Goal: Task Accomplishment & Management: Manage account settings

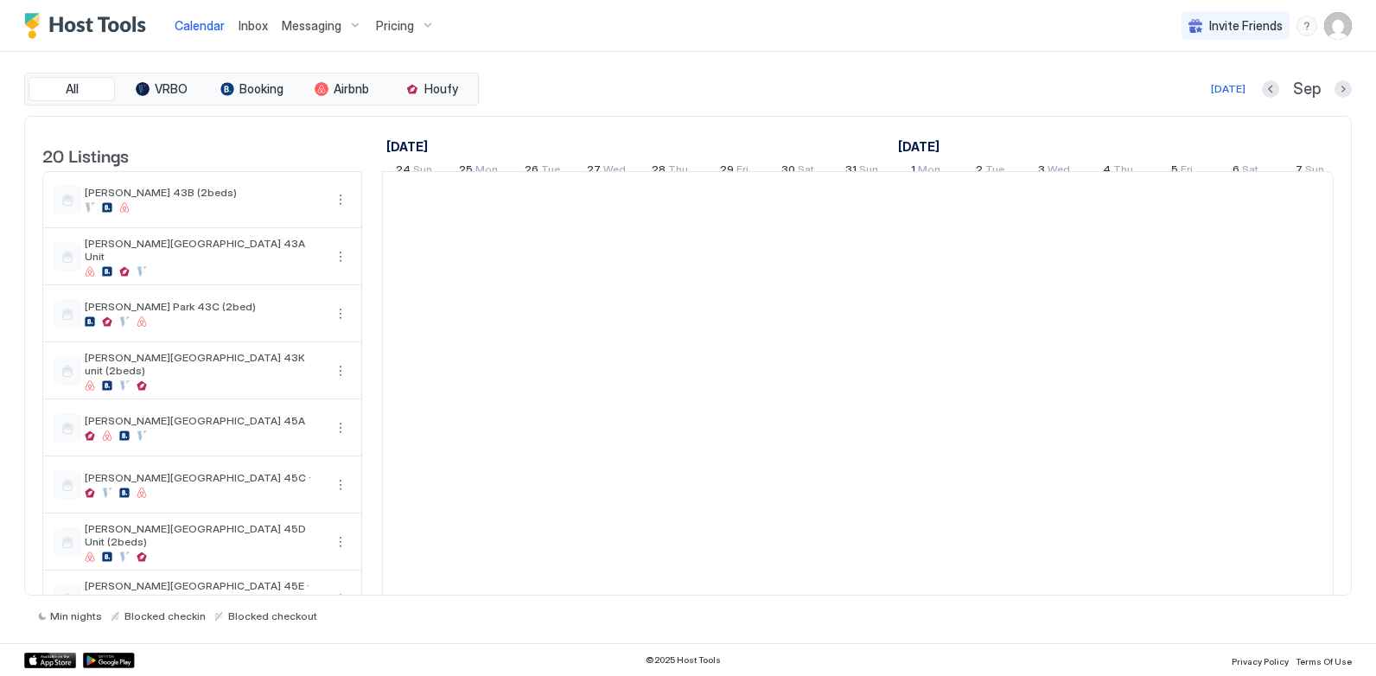
click at [620, 71] on div "All VRBO Booking Airbnb Houfy [DATE] [DATE] Listings [DATE] [DATE] [DATE] 24 Su…" at bounding box center [688, 347] width 1328 height 591
click at [1340, 28] on img "User profile" at bounding box center [1338, 26] width 28 height 28
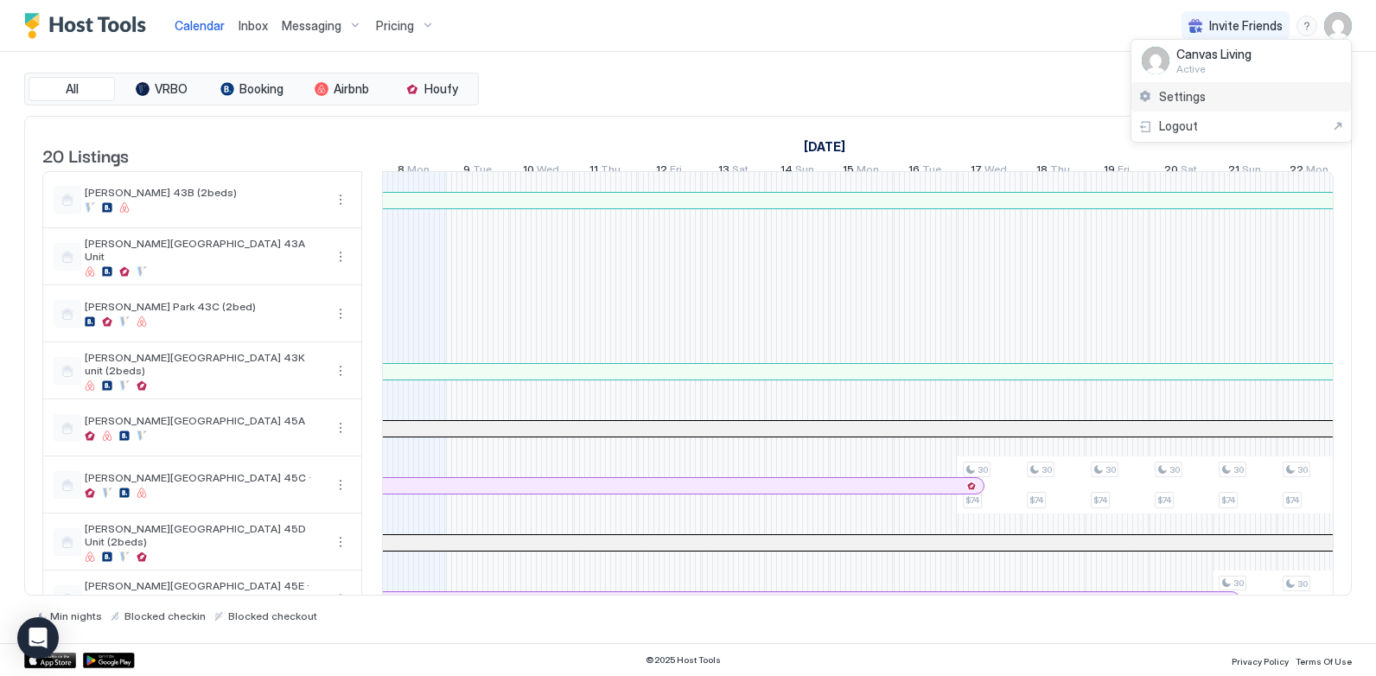
click at [1166, 93] on span "Settings" at bounding box center [1182, 97] width 47 height 16
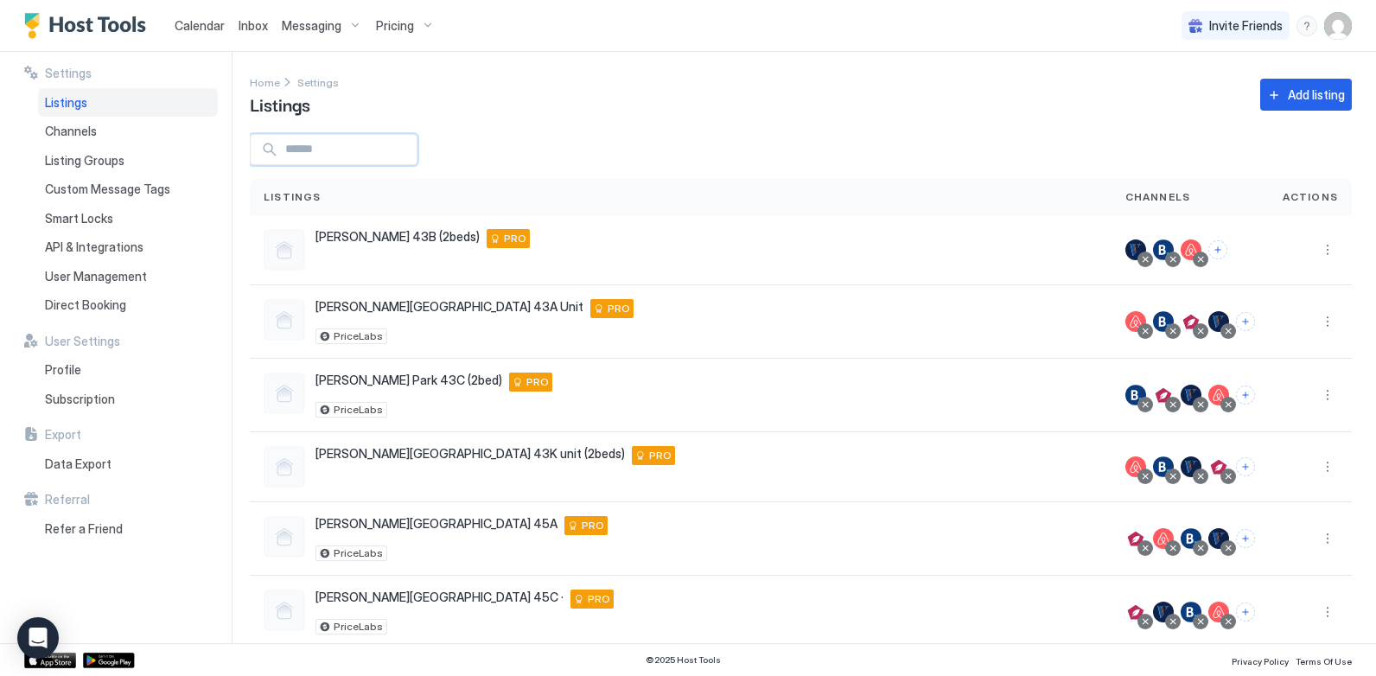
click at [350, 155] on input "Input Field" at bounding box center [347, 149] width 138 height 29
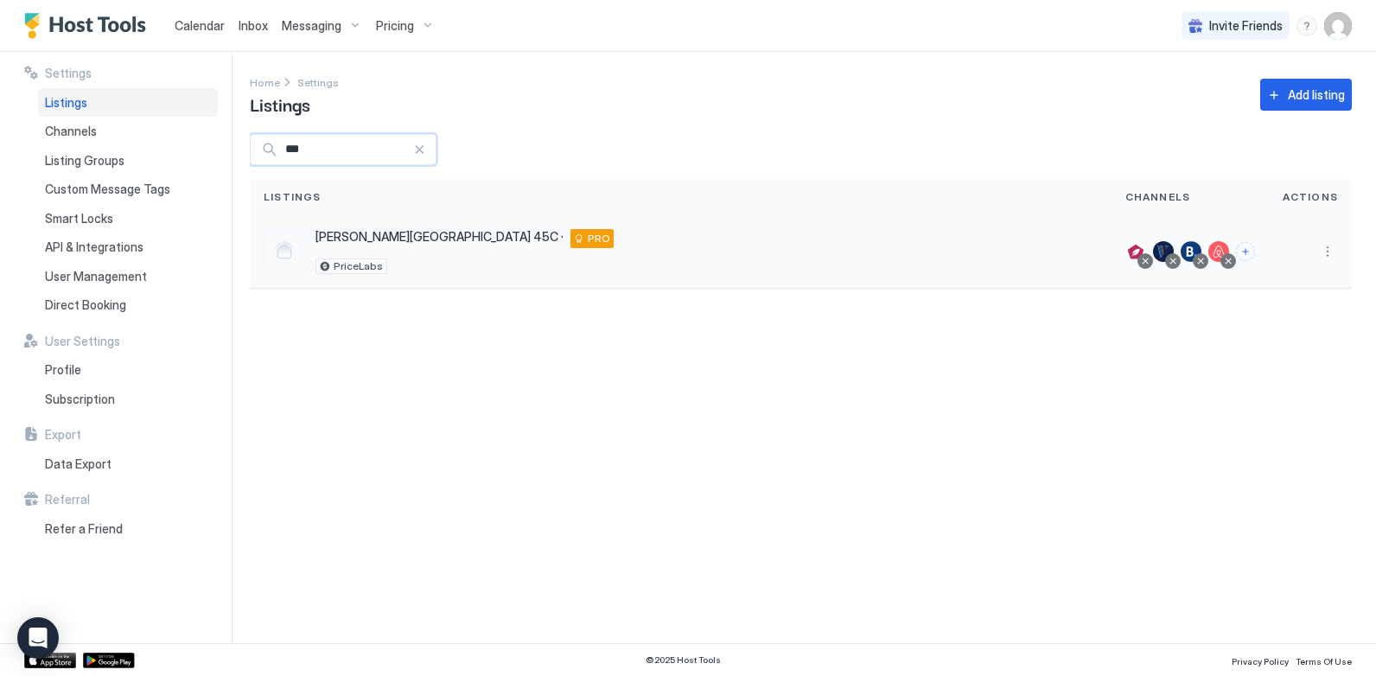
click at [1147, 258] on div at bounding box center [1145, 261] width 9 height 9
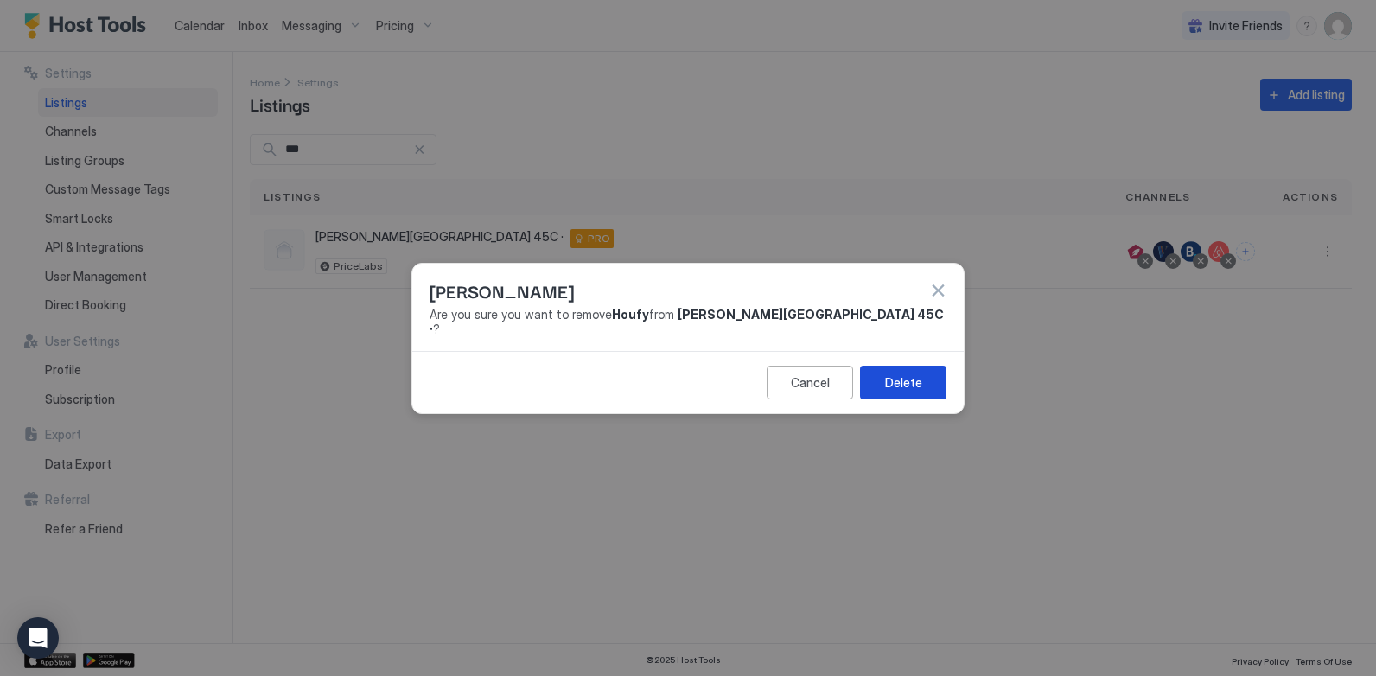
click at [896, 379] on div "Delete" at bounding box center [903, 382] width 37 height 18
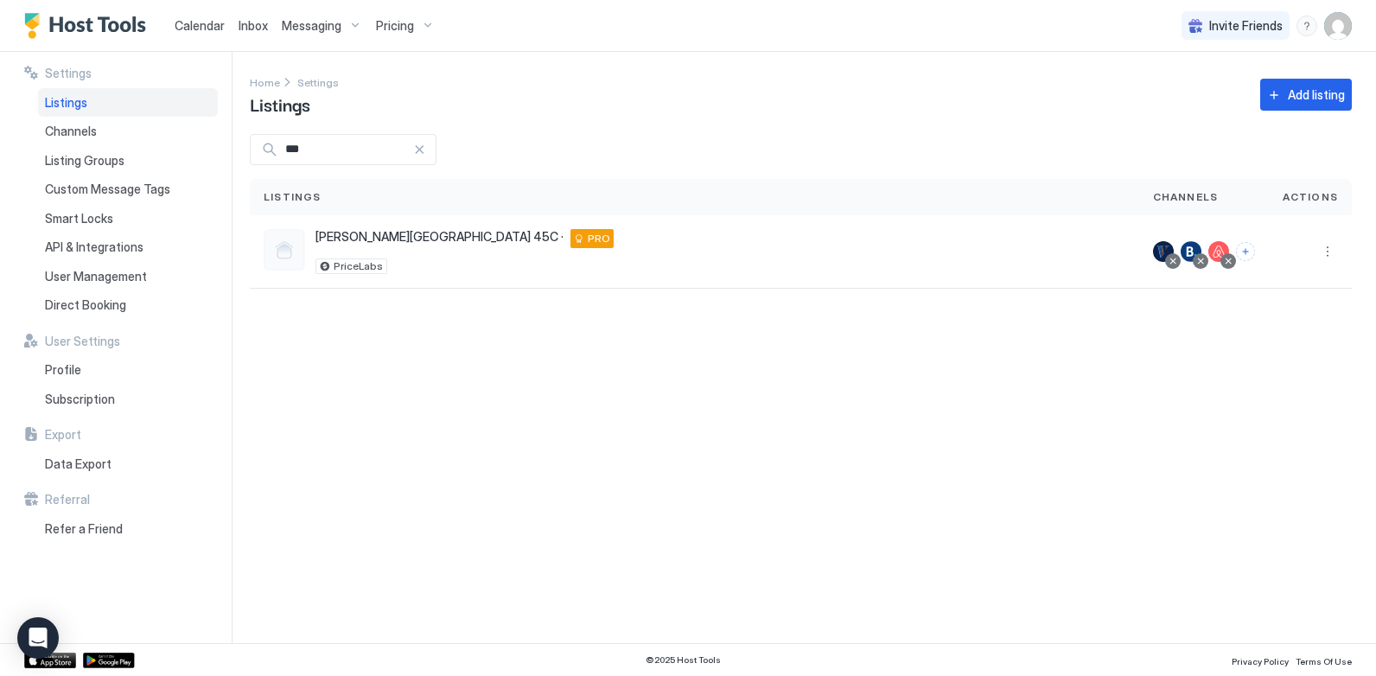
click at [378, 149] on input "***" at bounding box center [345, 149] width 135 height 29
type input "***"
click at [1231, 264] on div at bounding box center [1228, 261] width 9 height 9
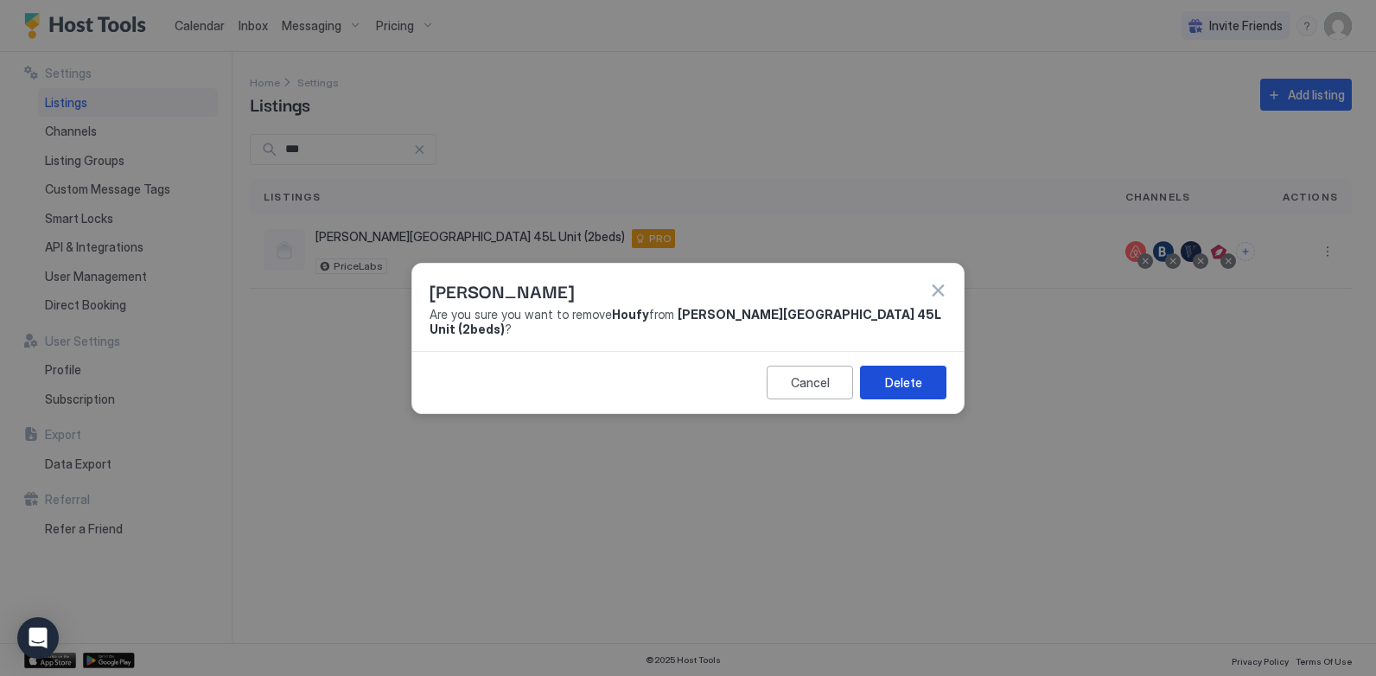
click at [899, 378] on div "Delete" at bounding box center [903, 382] width 37 height 18
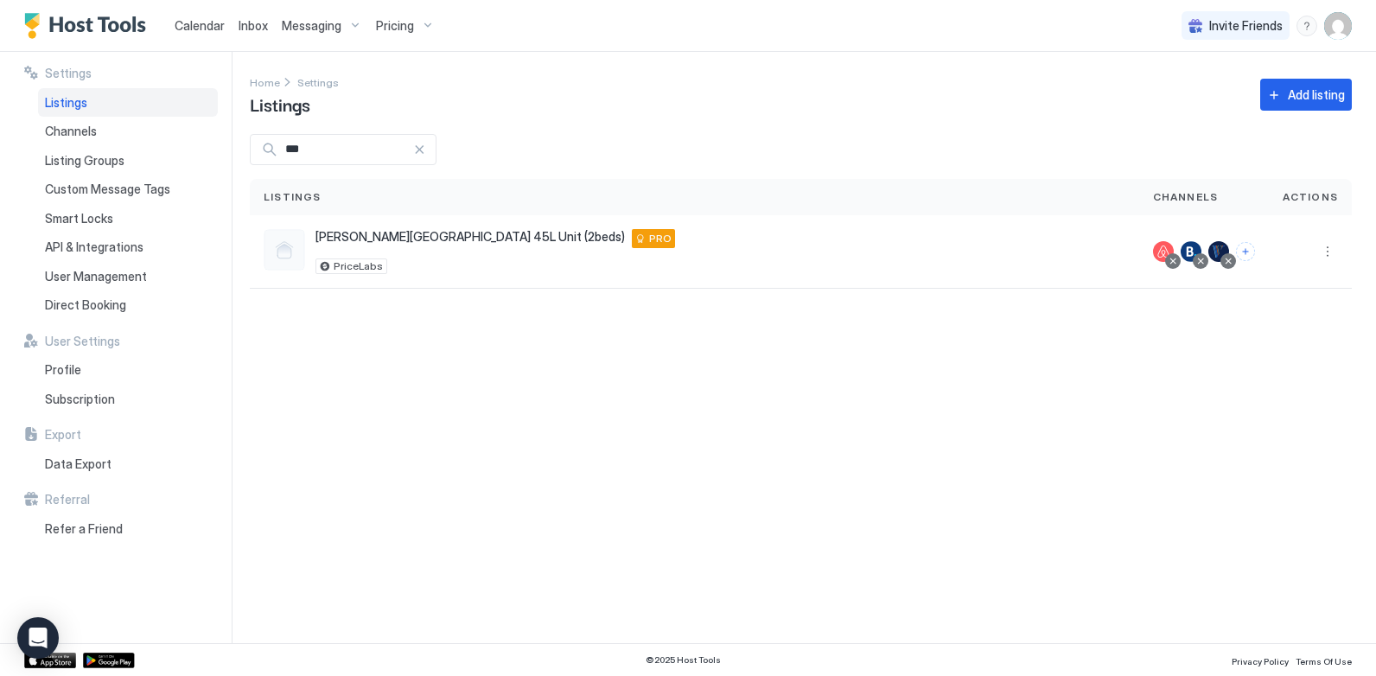
click at [674, 105] on div "Home Settings Listings Add listing" at bounding box center [801, 95] width 1102 height 44
click at [425, 151] on div at bounding box center [419, 149] width 12 height 12
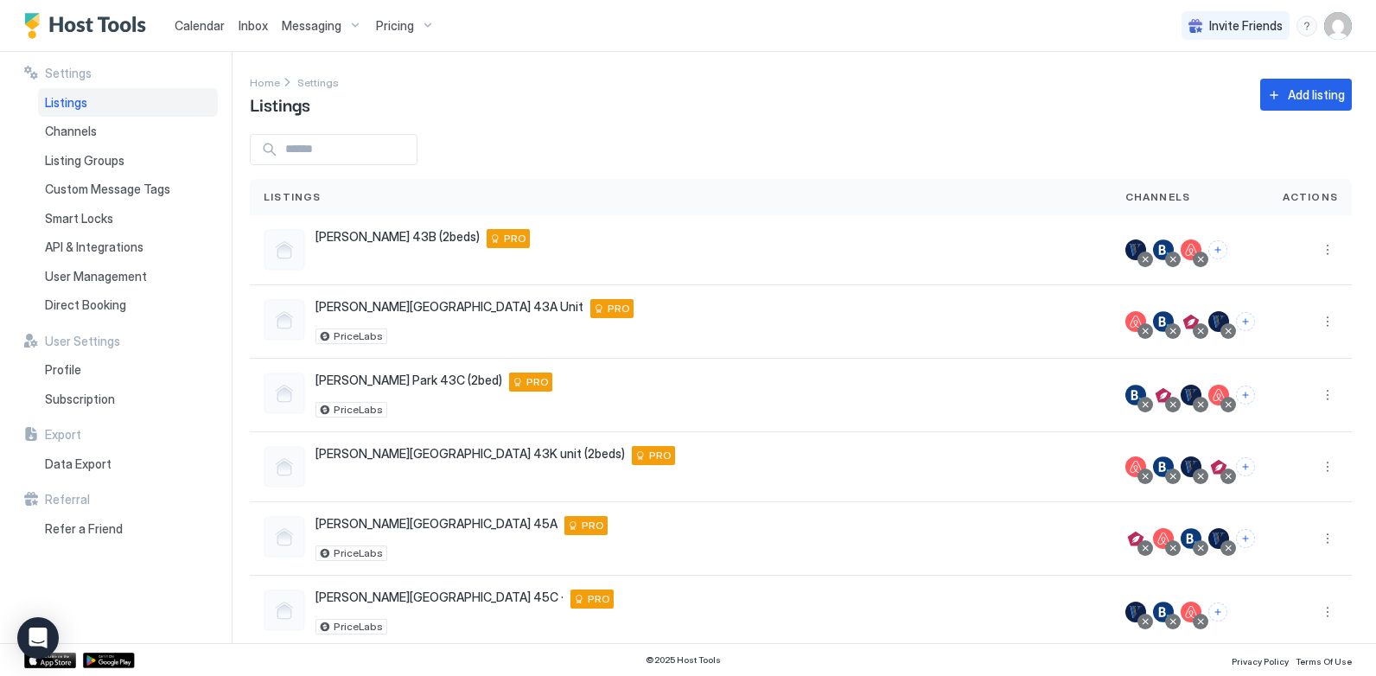
click at [203, 20] on span "Calendar" at bounding box center [200, 25] width 50 height 15
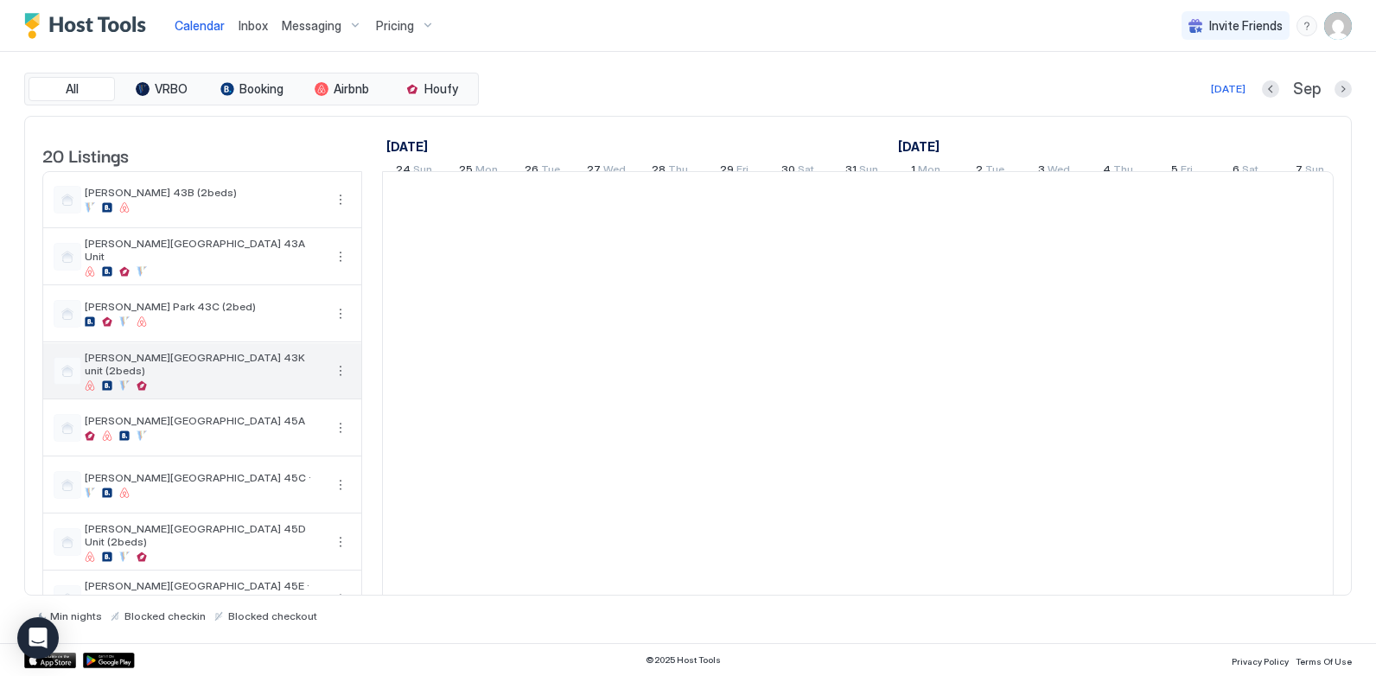
scroll to position [0, 960]
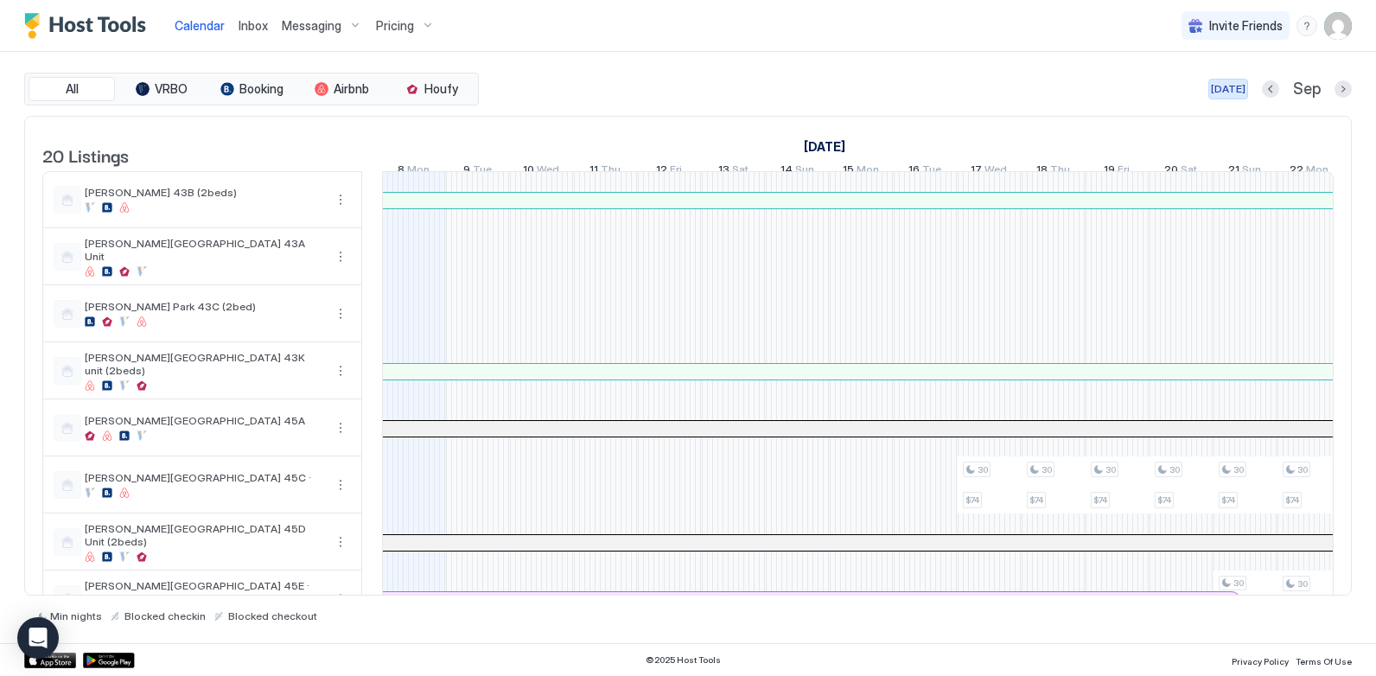
click at [1232, 92] on div "[DATE]" at bounding box center [1228, 89] width 35 height 16
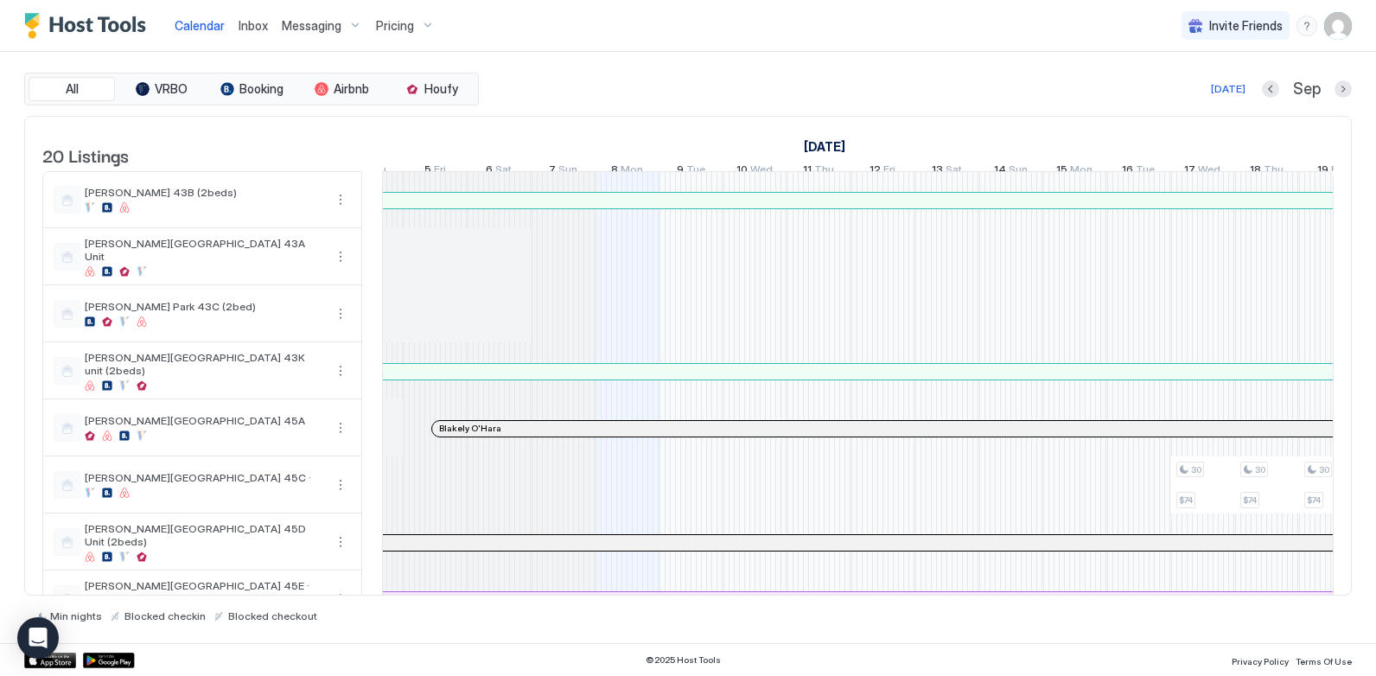
scroll to position [0, 787]
click at [1092, 504] on div at bounding box center [1099, 484] width 64 height 57
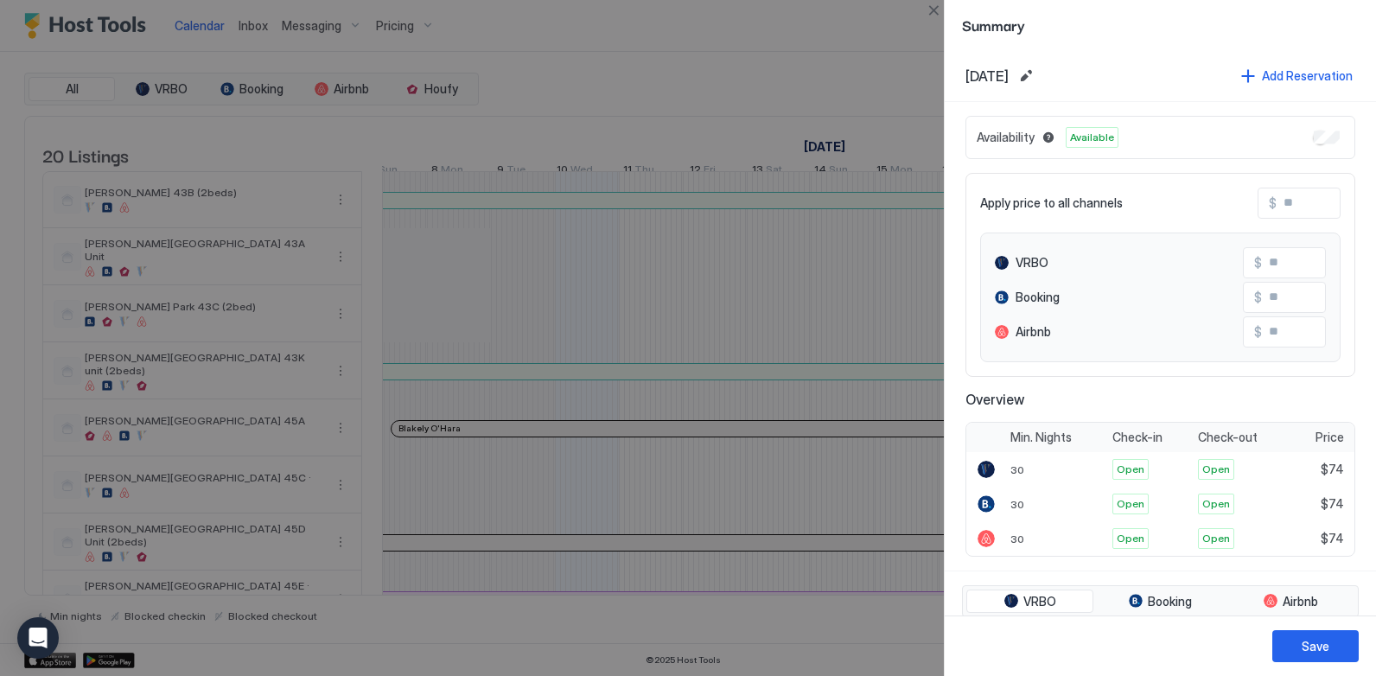
scroll to position [0, 926]
click at [1036, 79] on button "Edit date range" at bounding box center [1026, 76] width 21 height 21
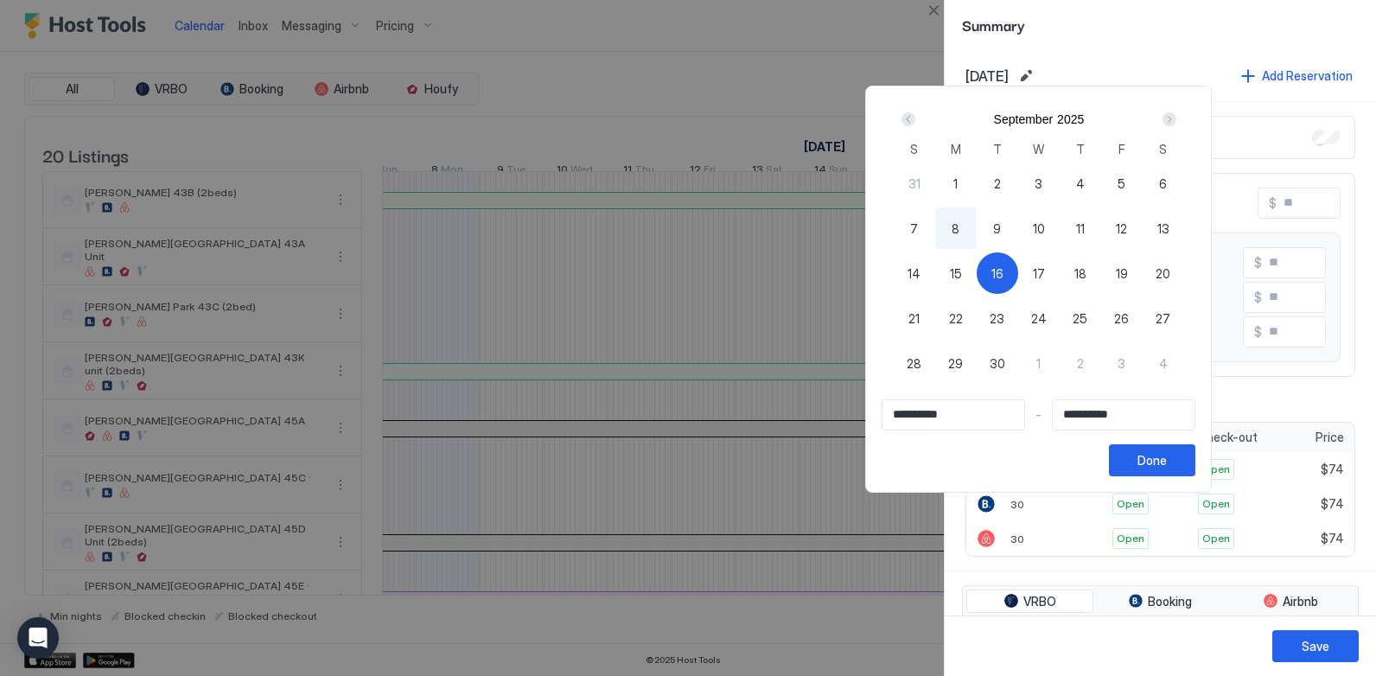
click at [959, 232] on span "8" at bounding box center [956, 229] width 8 height 18
type input "**********"
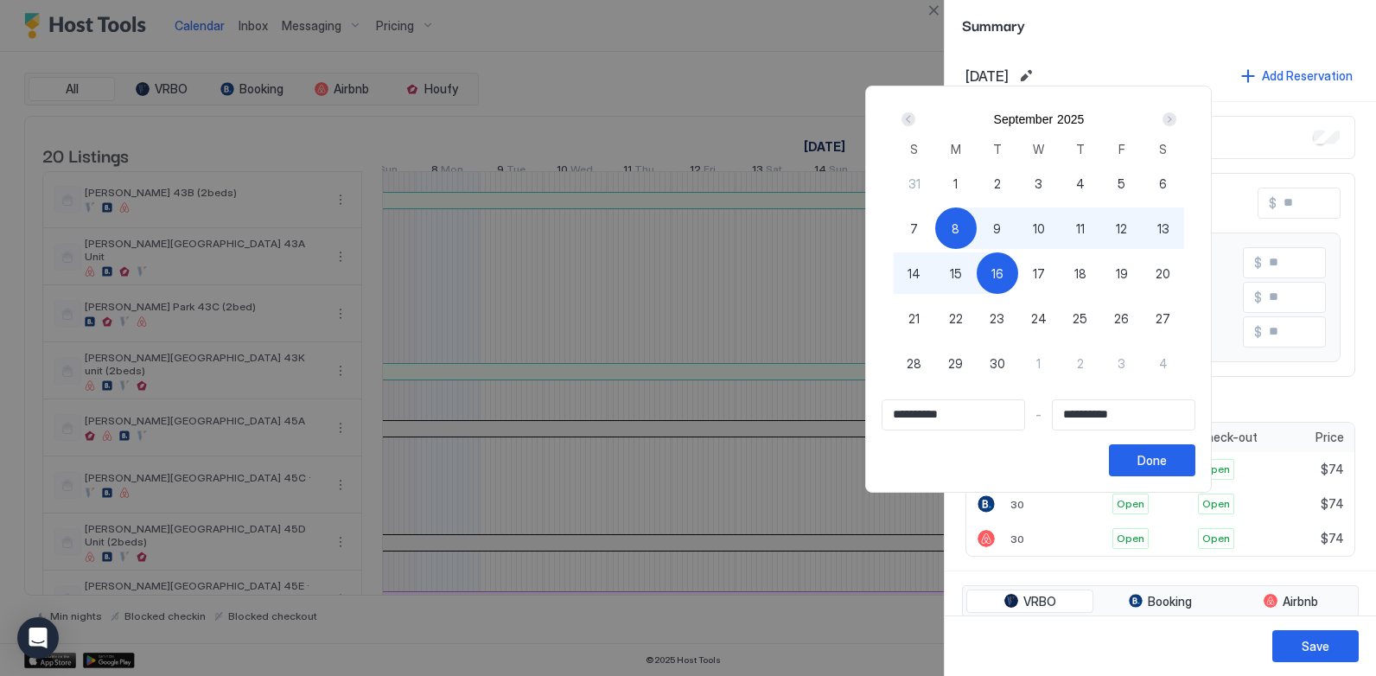
click at [1060, 277] on div "17" at bounding box center [1038, 272] width 41 height 41
type input "**********"
click at [1167, 462] on div "Done" at bounding box center [1151, 460] width 29 height 18
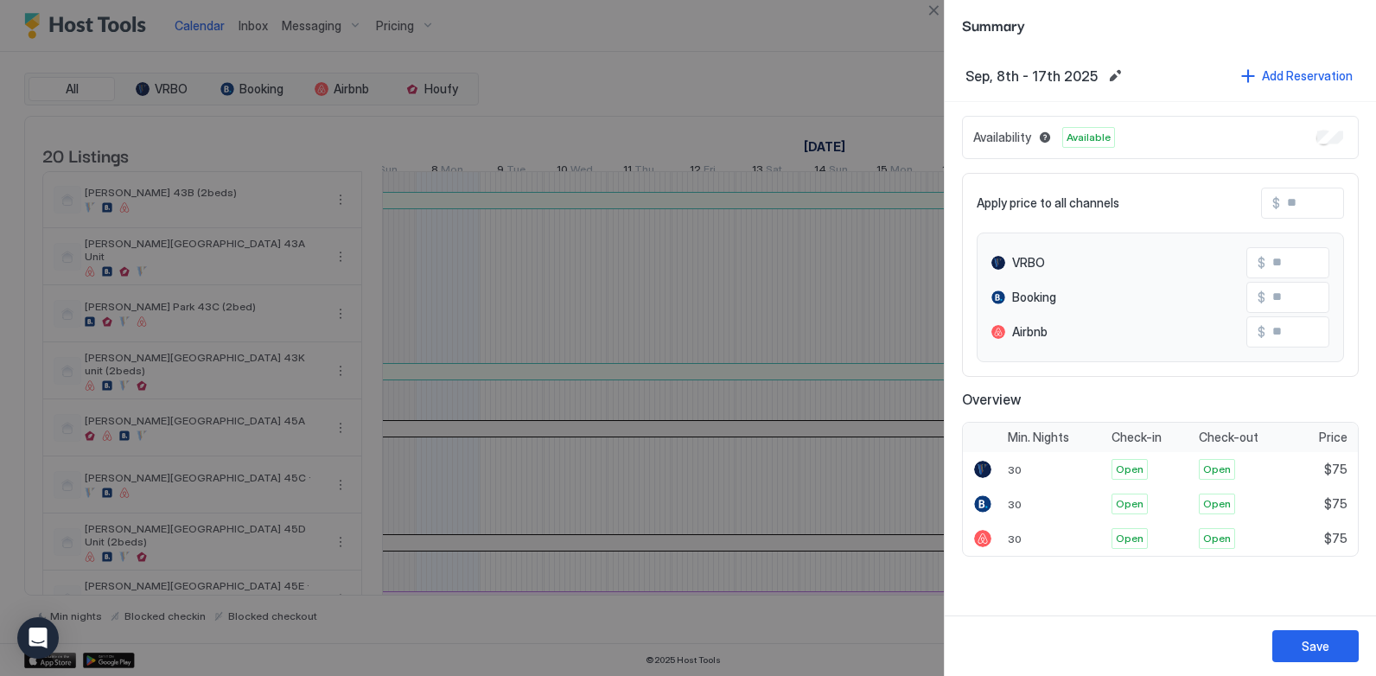
click at [1337, 124] on div "Availability Available" at bounding box center [1160, 137] width 397 height 43
click at [1321, 641] on div "Save" at bounding box center [1316, 646] width 28 height 18
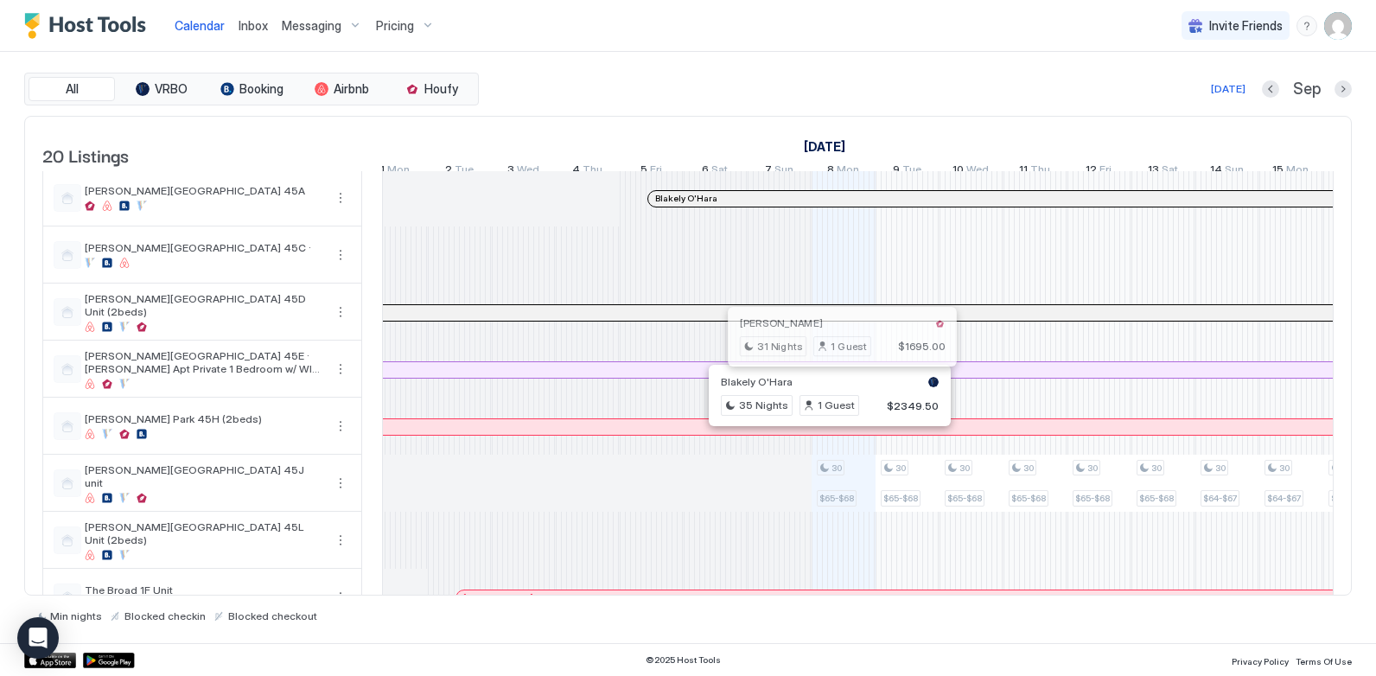
scroll to position [259, 0]
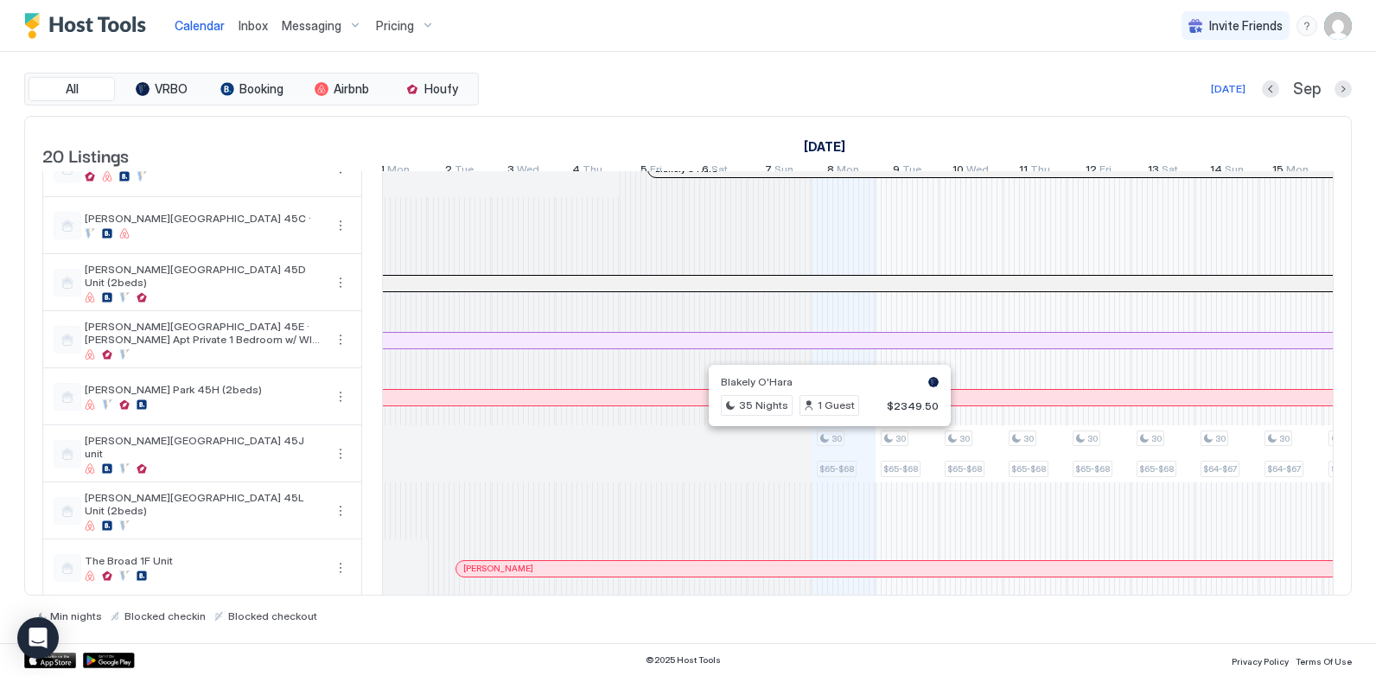
click at [848, 534] on div at bounding box center [844, 510] width 64 height 57
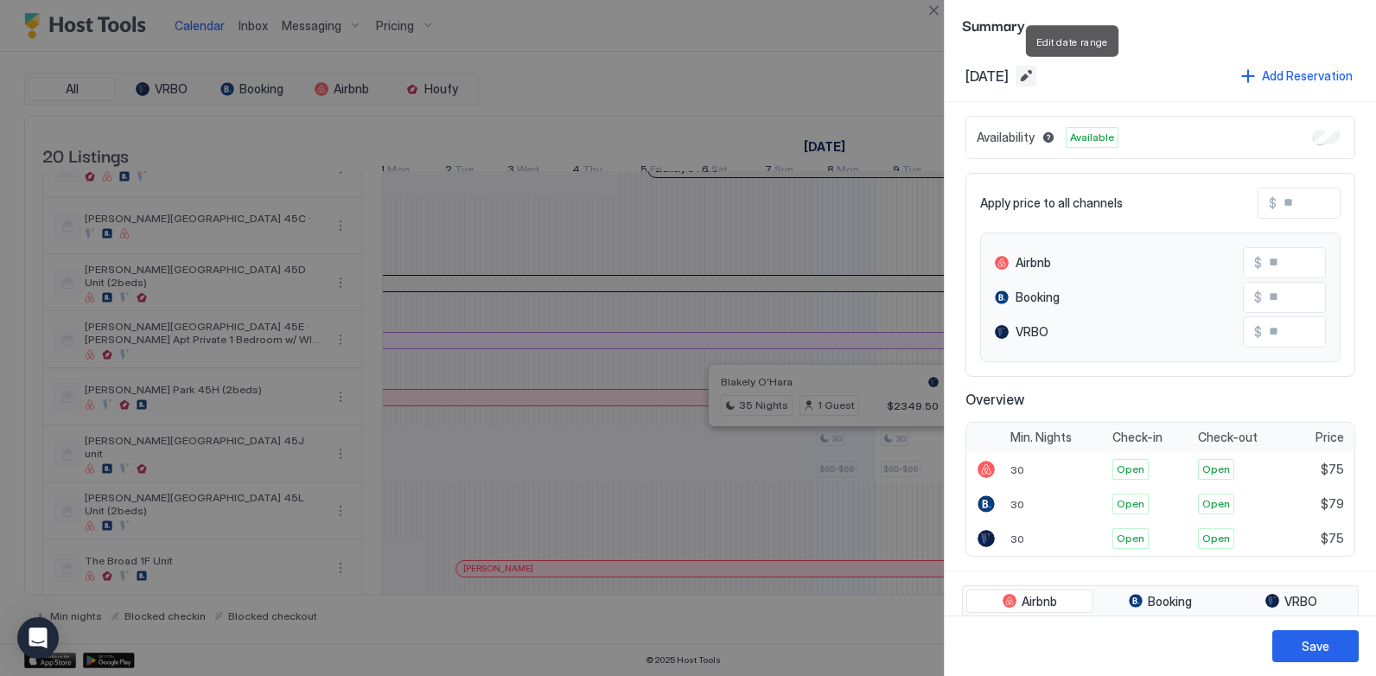
click at [1036, 78] on button "Edit date range" at bounding box center [1026, 76] width 21 height 21
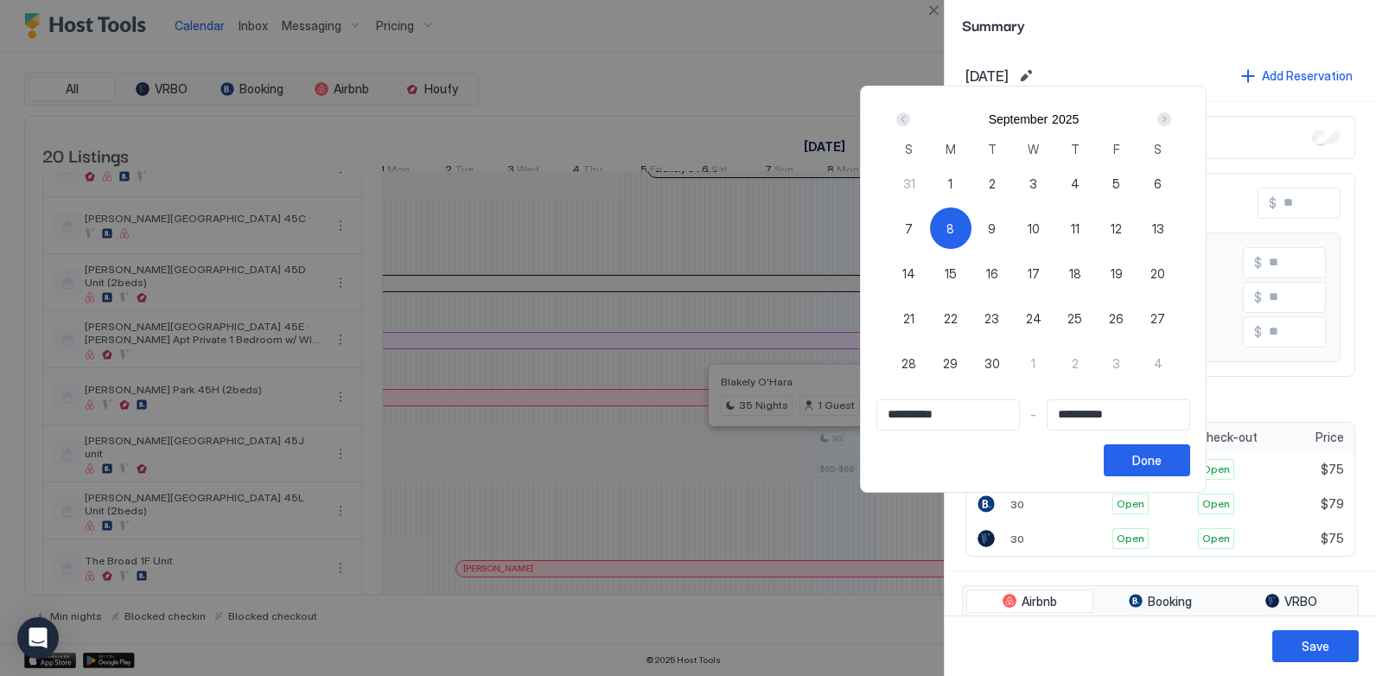
click at [1000, 363] on span "30" at bounding box center [992, 363] width 16 height 18
type input "**********"
click at [971, 213] on div "8" at bounding box center [950, 227] width 41 height 41
type input "**********"
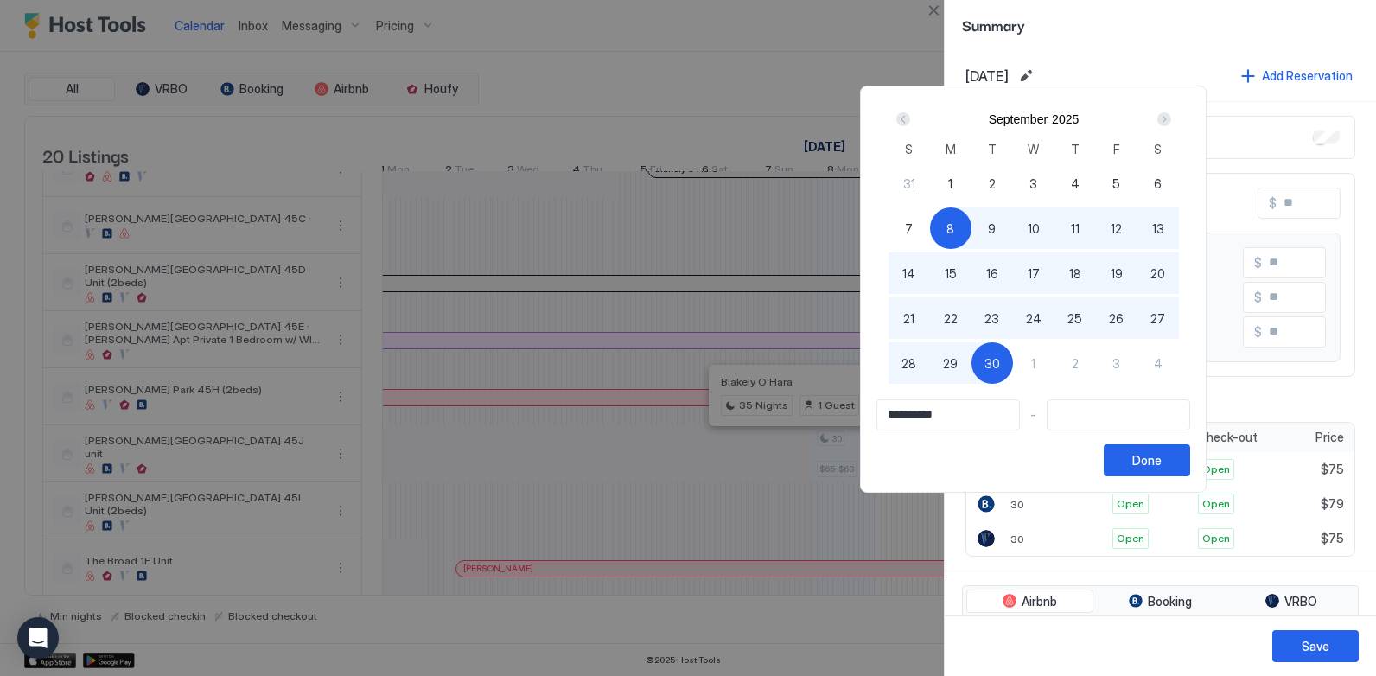
click at [1013, 353] on div "30" at bounding box center [991, 362] width 41 height 41
type input "**********"
click at [1162, 459] on div "Done" at bounding box center [1146, 460] width 29 height 18
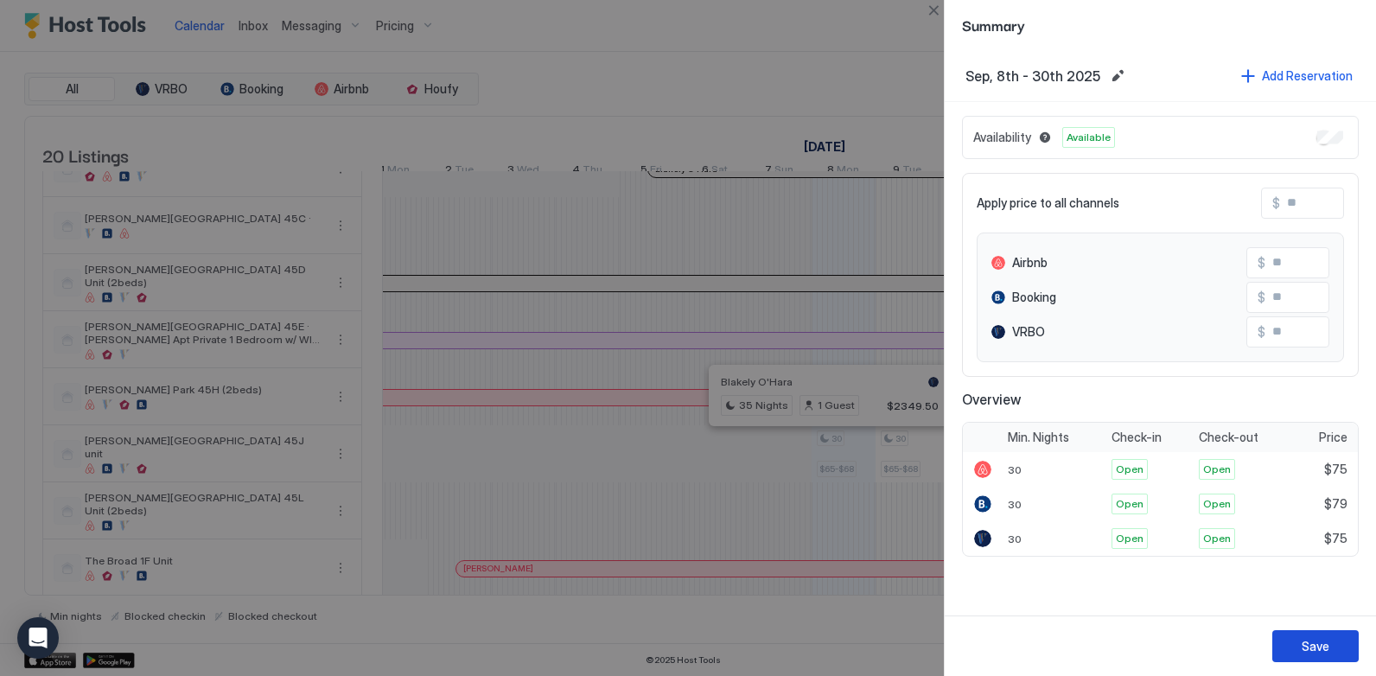
click at [1320, 635] on button "Save" at bounding box center [1315, 646] width 86 height 32
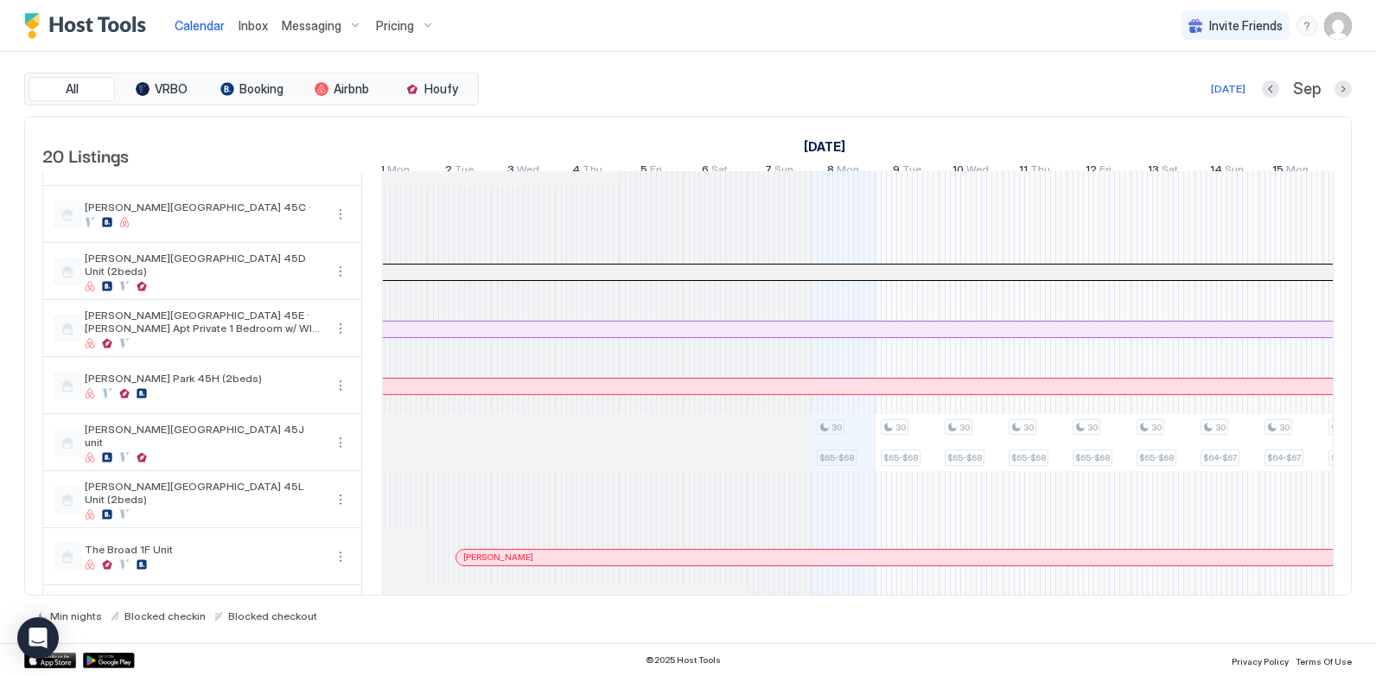
scroll to position [346, 0]
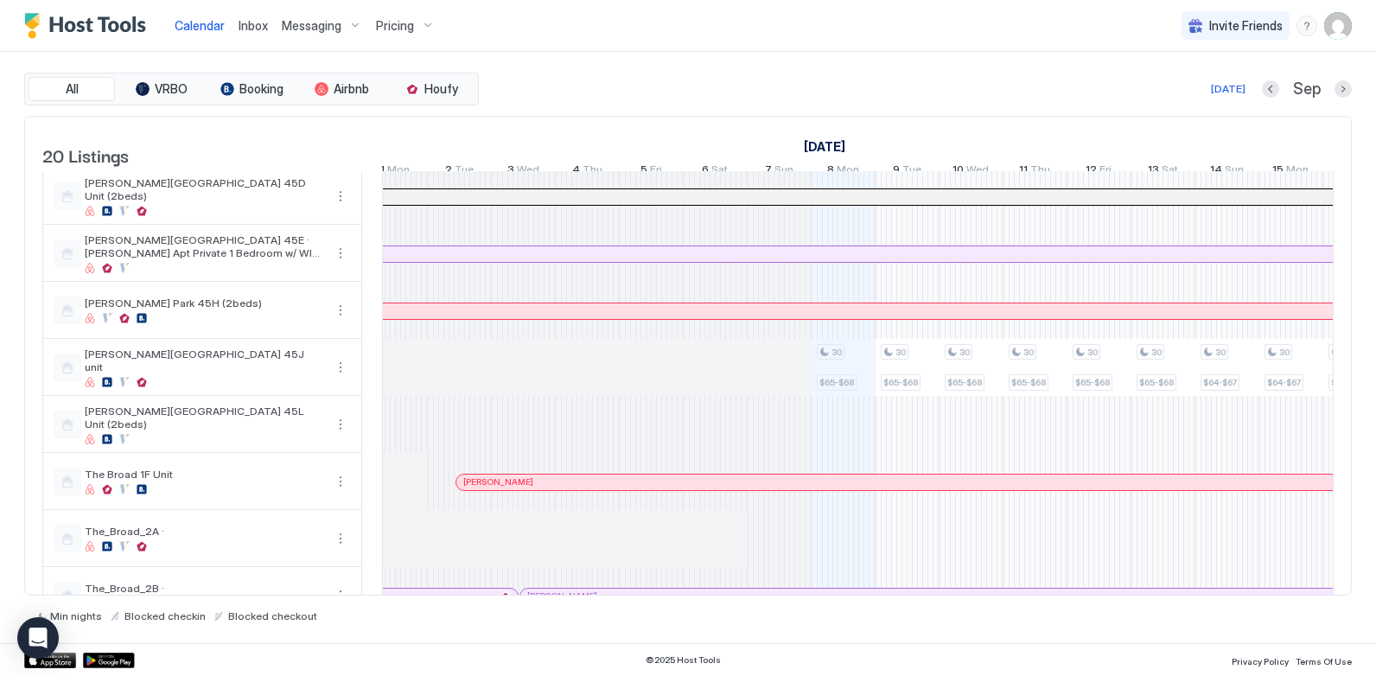
click at [202, 27] on span "Calendar" at bounding box center [200, 25] width 50 height 15
click at [254, 22] on span "Inbox" at bounding box center [253, 25] width 29 height 15
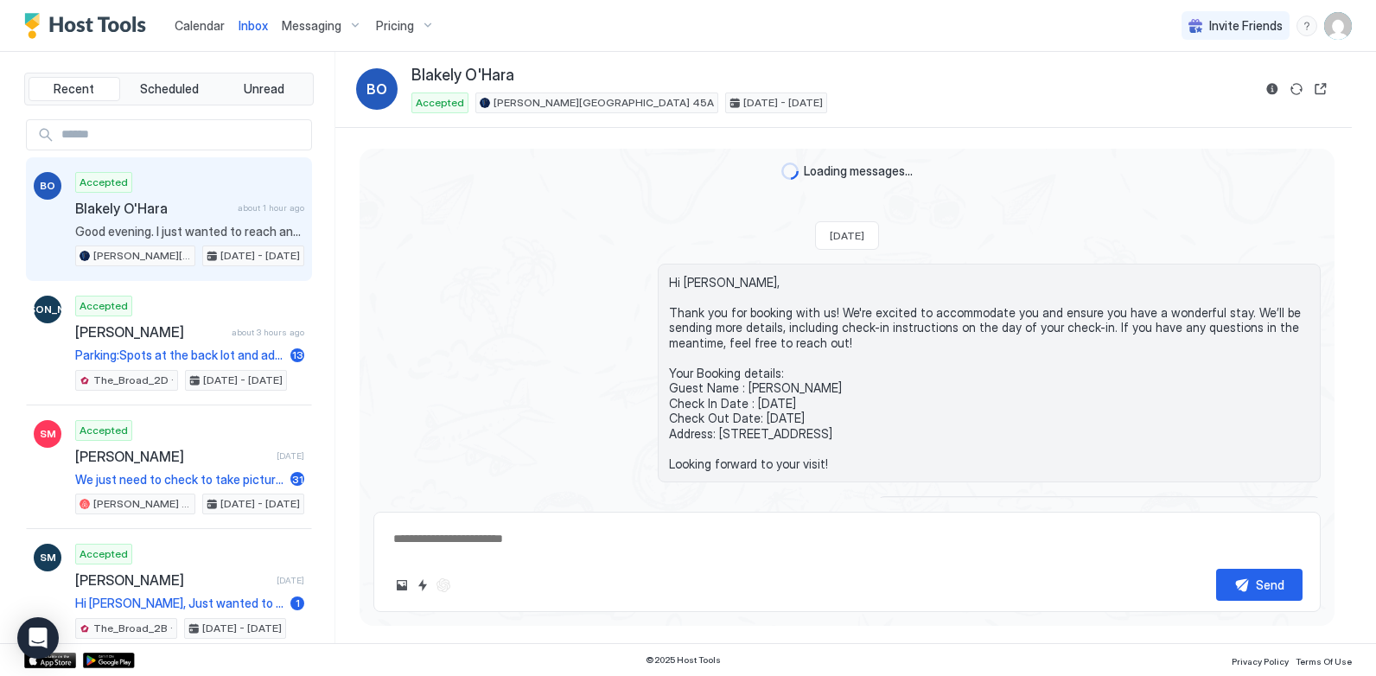
scroll to position [1874, 0]
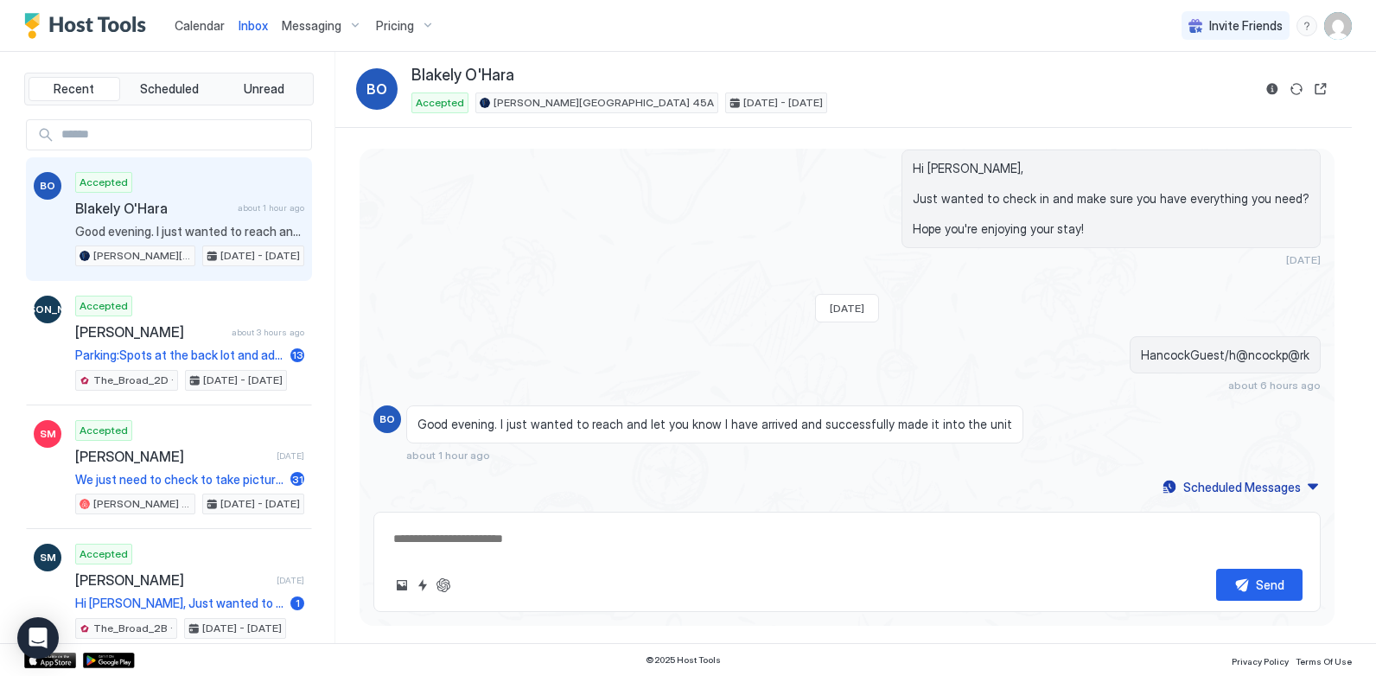
drag, startPoint x: 477, startPoint y: 540, endPoint x: 639, endPoint y: 399, distance: 214.4
click at [477, 541] on textarea at bounding box center [847, 539] width 911 height 32
click at [1290, 483] on button "Scheduled Messages" at bounding box center [1240, 486] width 161 height 23
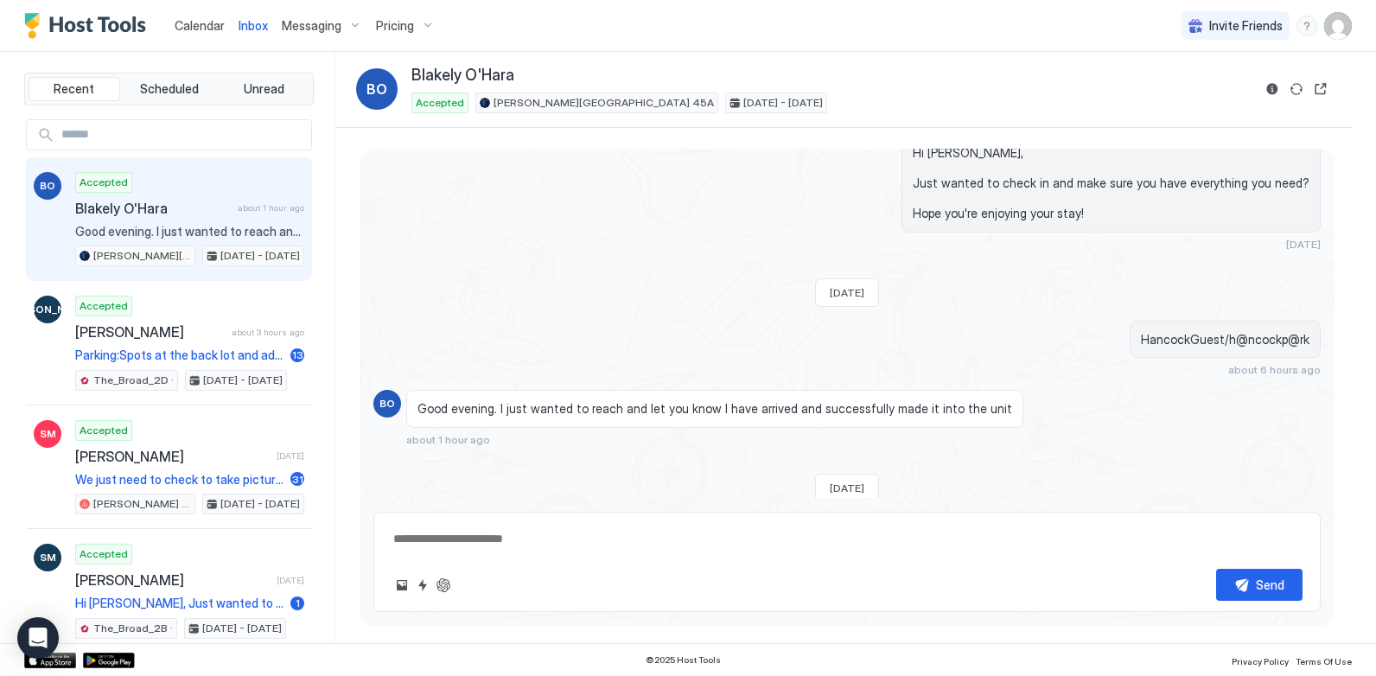
scroll to position [2155, 0]
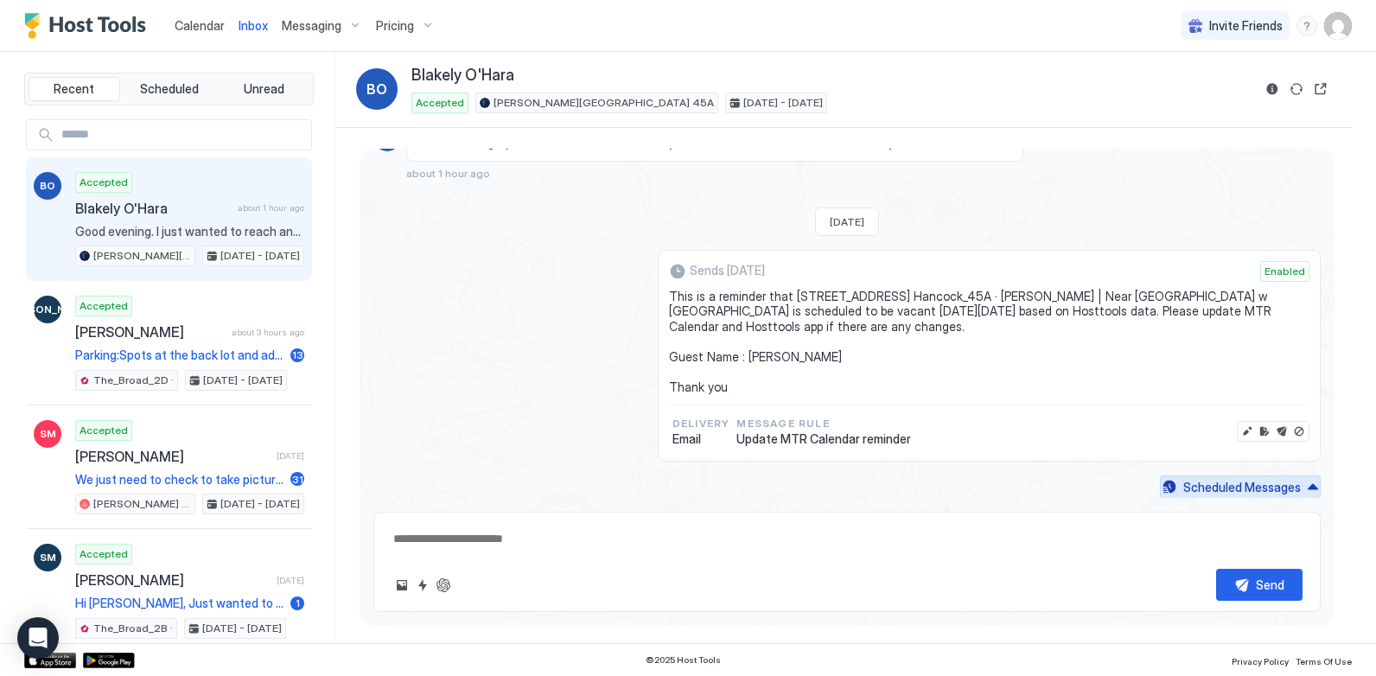
click at [1293, 483] on button "Scheduled Messages" at bounding box center [1240, 486] width 161 height 23
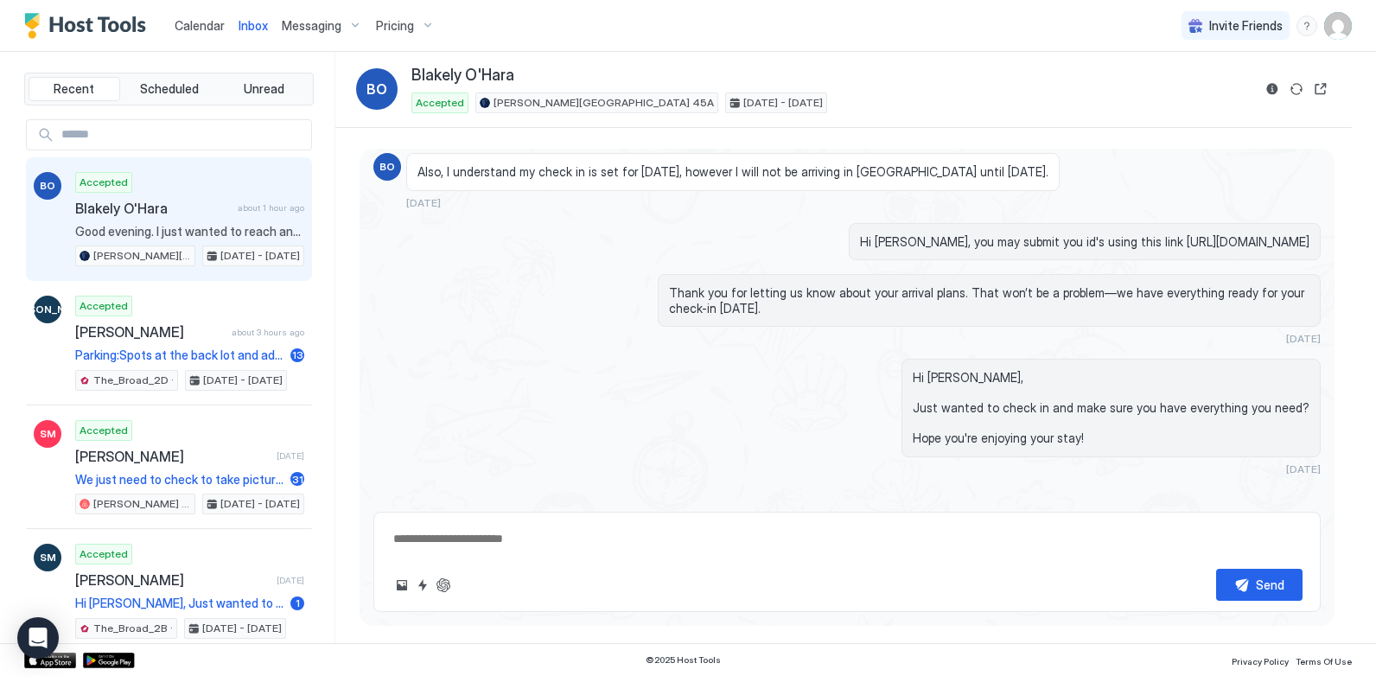
scroll to position [1874, 0]
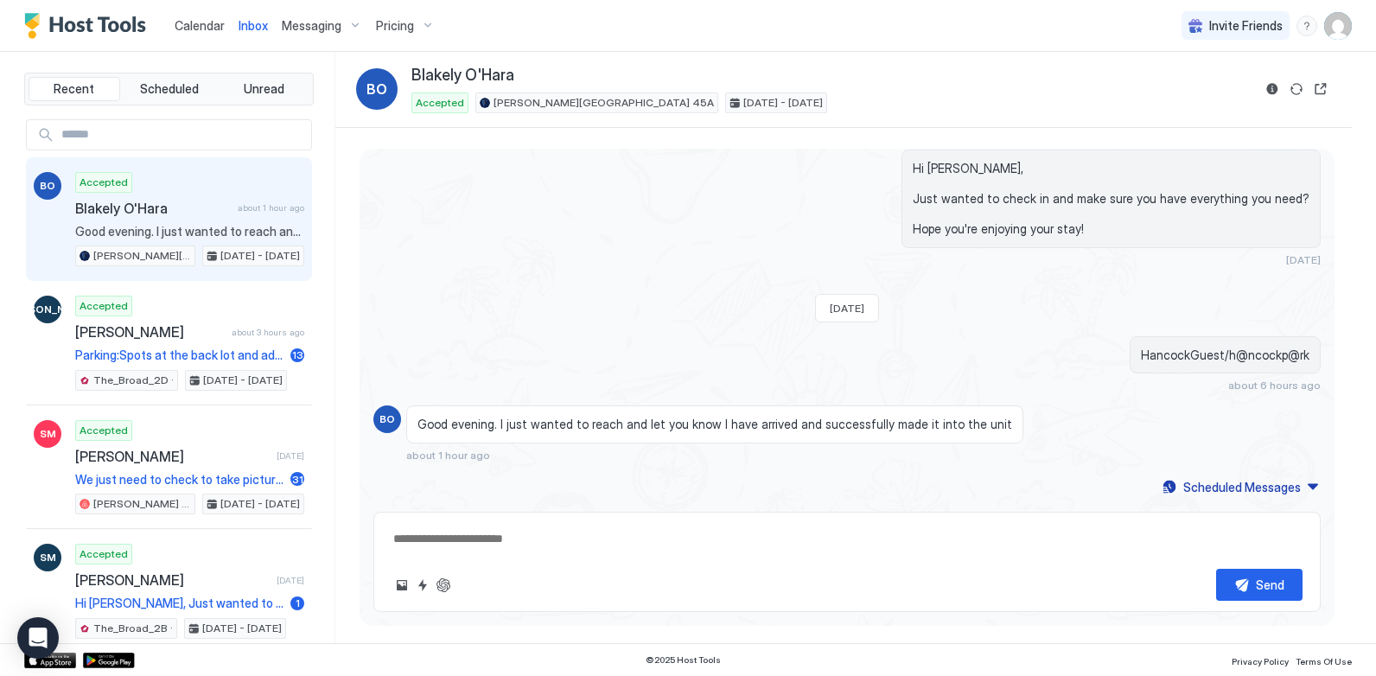
click at [907, 412] on div "Good evening. I just wanted to reach and let you know I have arrived and succes…" at bounding box center [714, 424] width 617 height 38
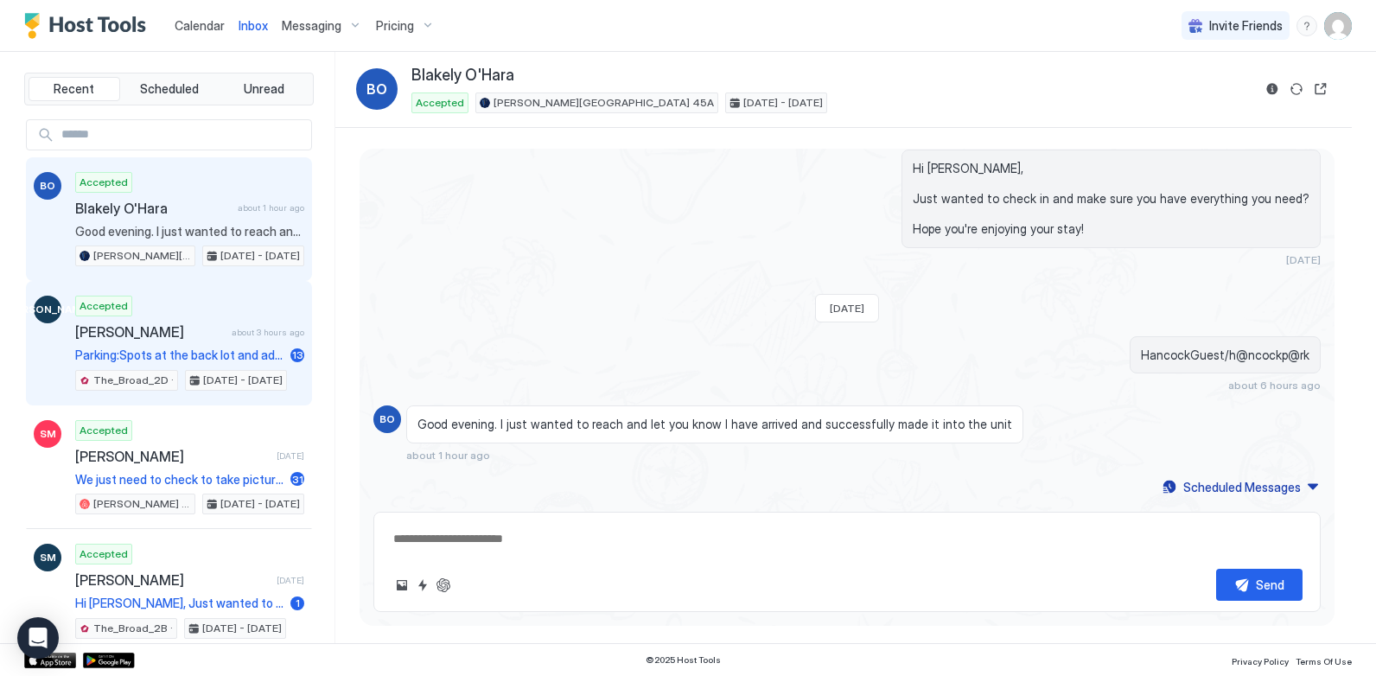
click at [246, 317] on div "Accepted [PERSON_NAME] about 3 hours ago Parking:Spots at the back lot and adja…" at bounding box center [189, 343] width 229 height 95
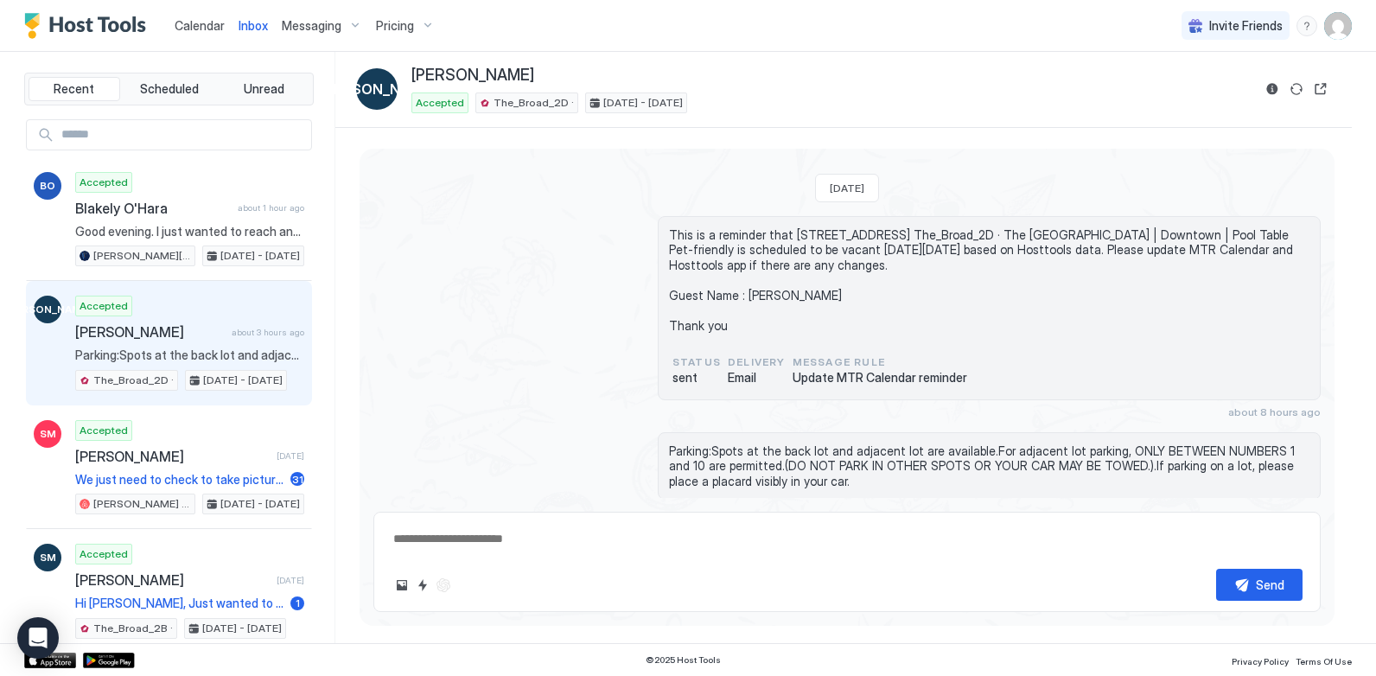
scroll to position [1753, 0]
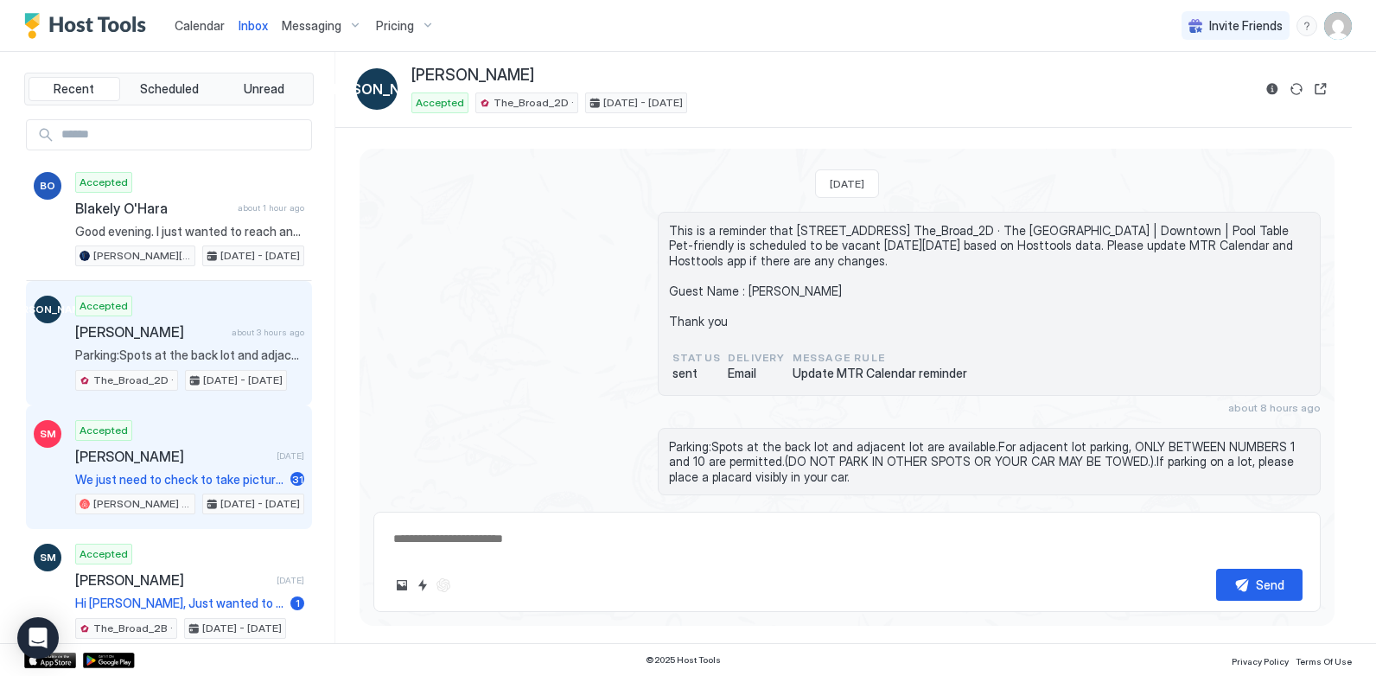
click at [213, 441] on div "Accepted [PERSON_NAME] [DATE] We just need to check to take pictures of the flo…" at bounding box center [189, 467] width 229 height 95
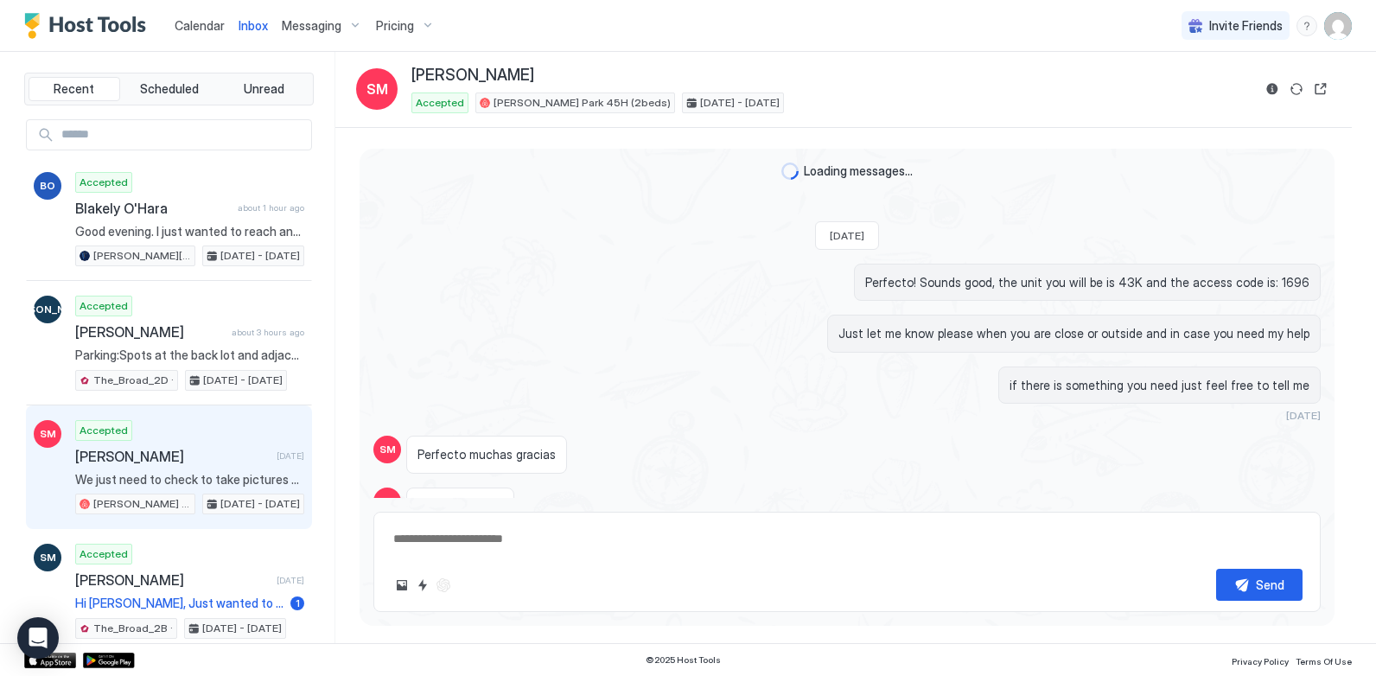
scroll to position [1283, 0]
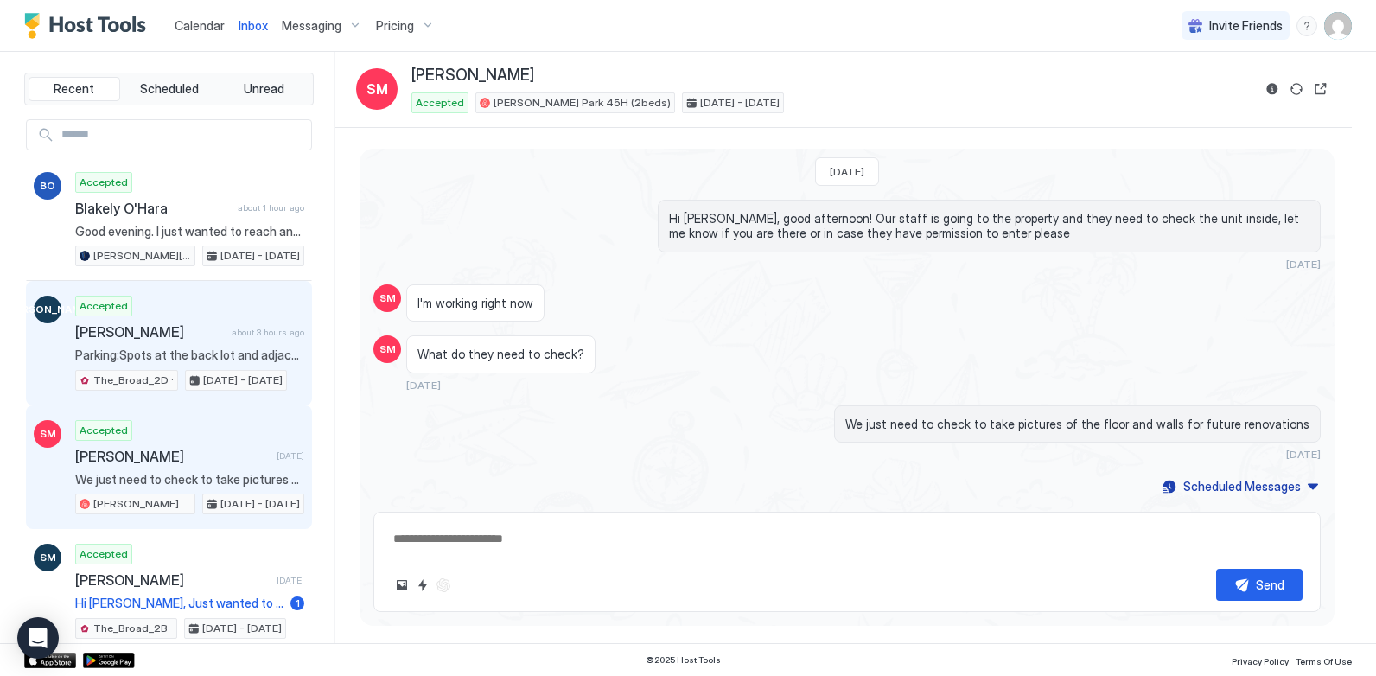
click at [181, 341] on div "Accepted [PERSON_NAME] about 3 hours ago Parking:Spots at the back lot and adja…" at bounding box center [189, 343] width 229 height 95
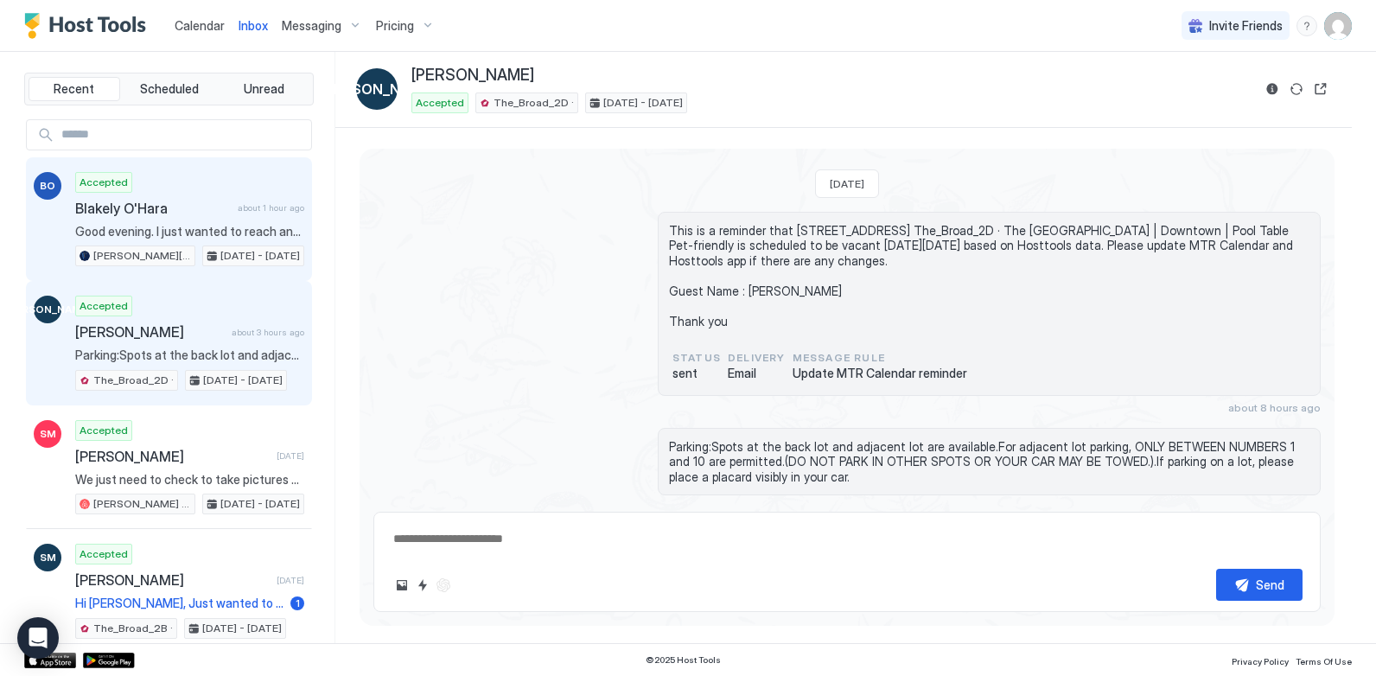
click at [185, 187] on div "Accepted [PERSON_NAME] about 1 hour ago Good evening. I just wanted to reach an…" at bounding box center [189, 219] width 229 height 95
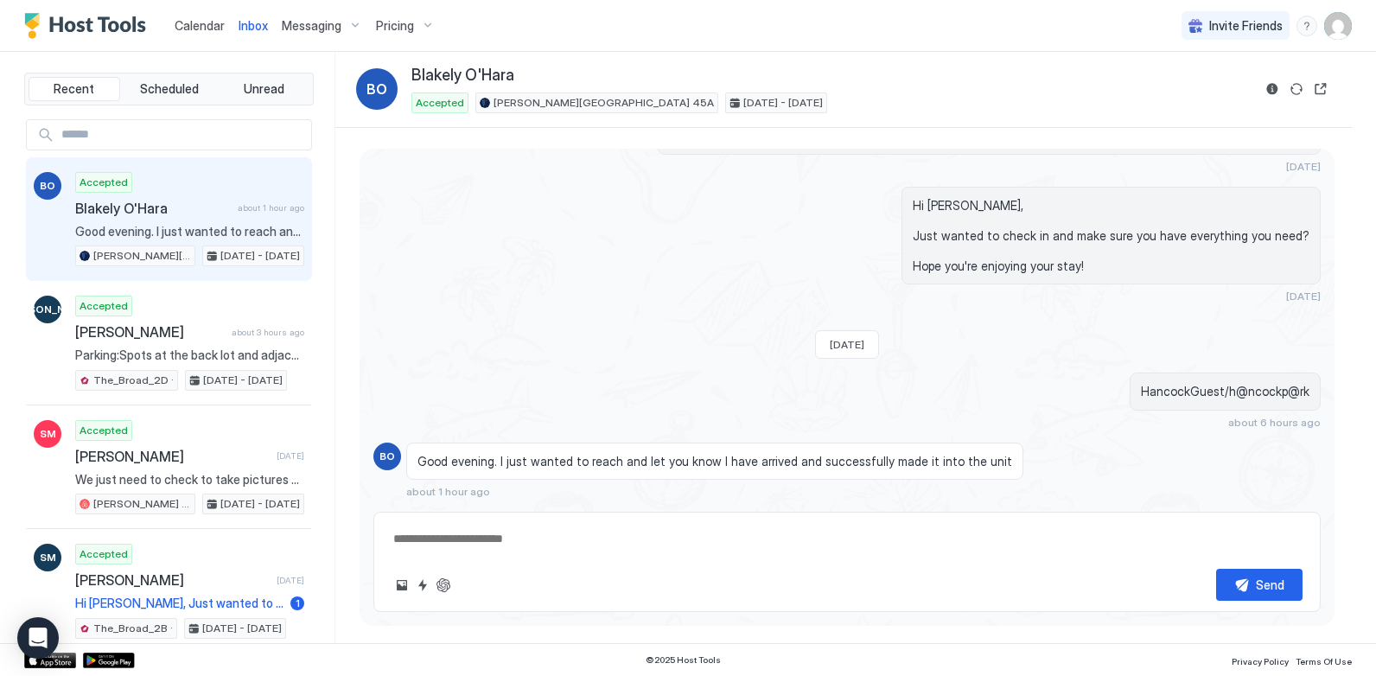
type textarea "*"
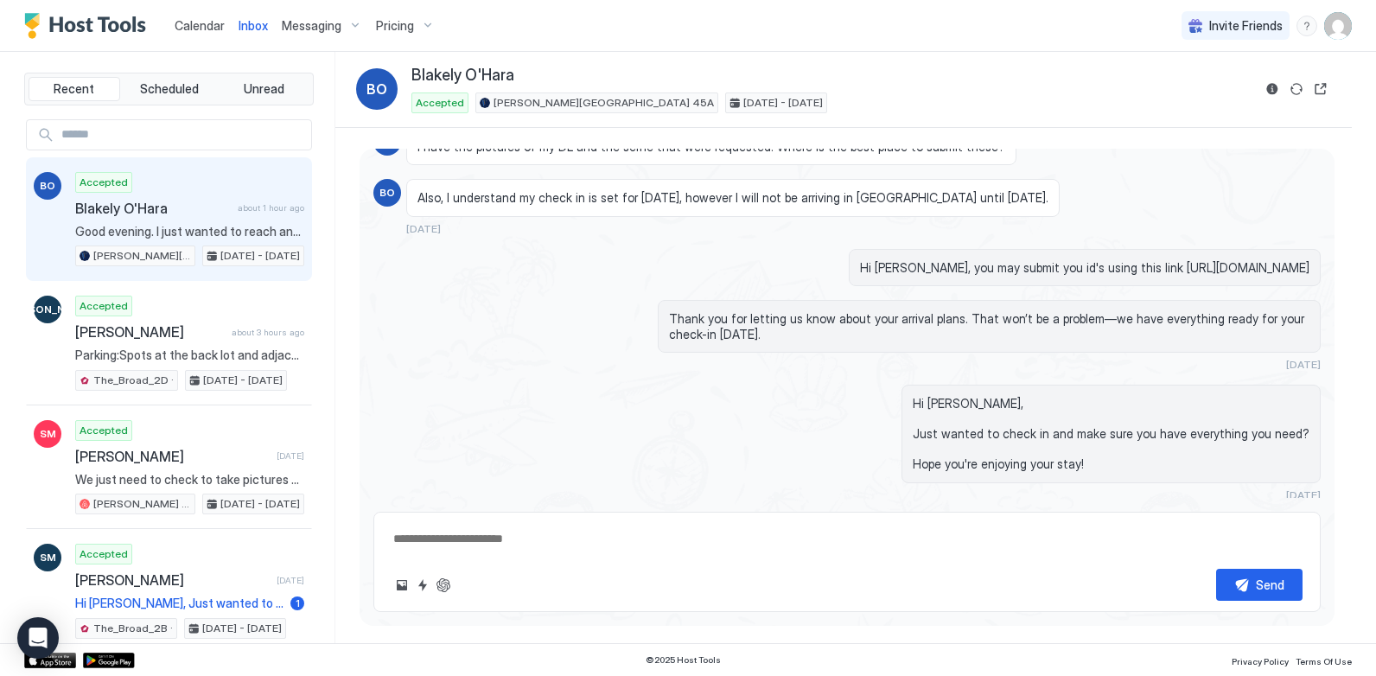
scroll to position [1874, 0]
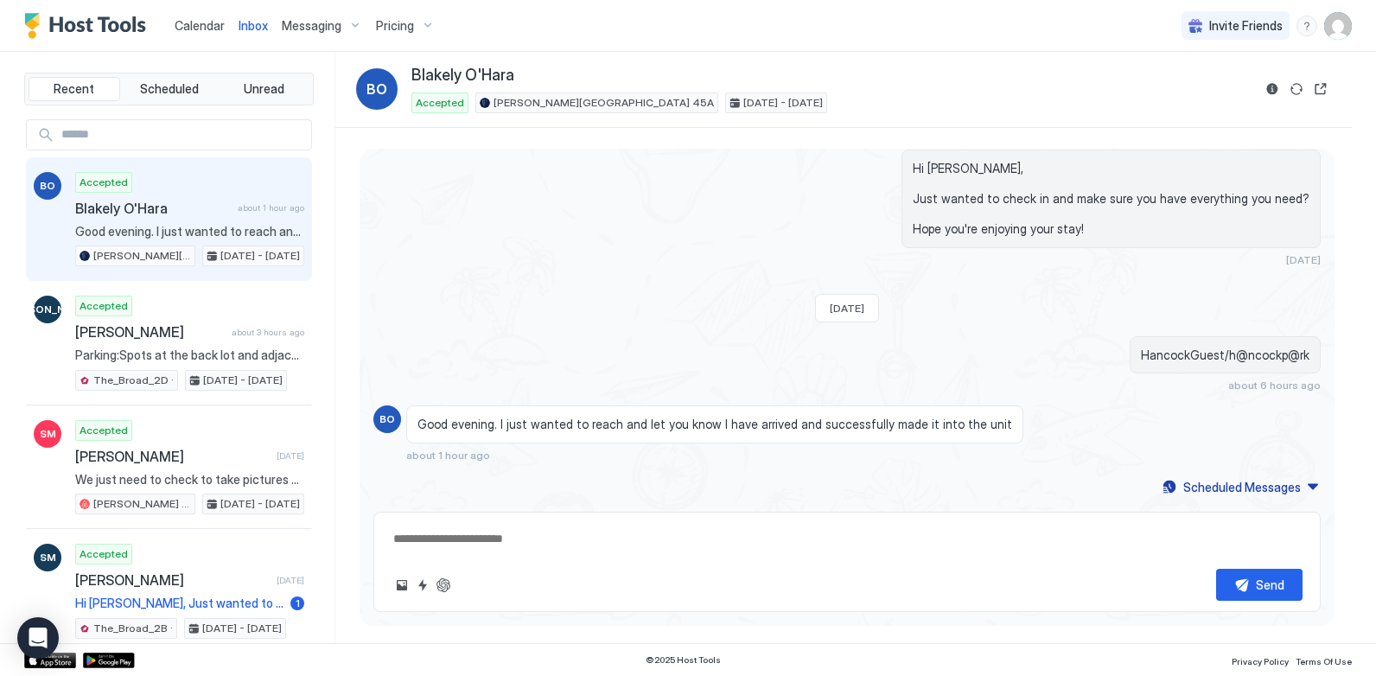
click at [186, 28] on span "Calendar" at bounding box center [200, 25] width 50 height 15
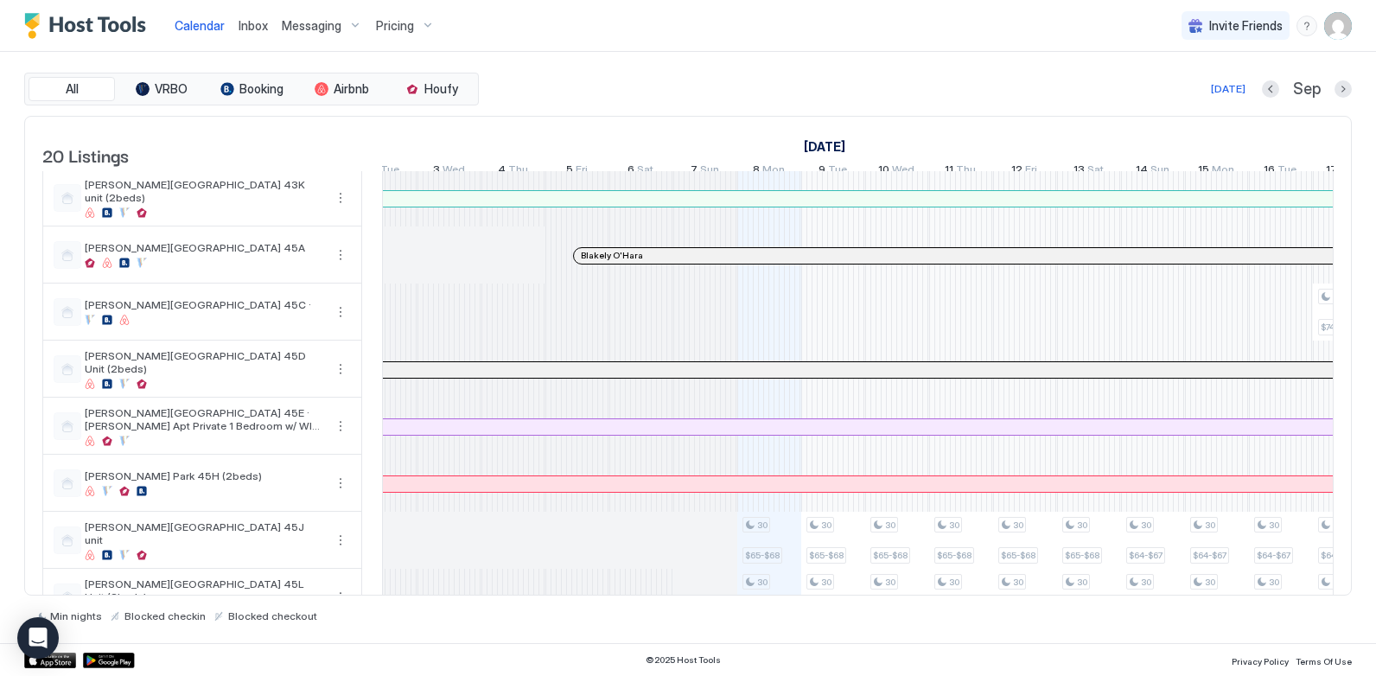
scroll to position [0, 602]
click at [779, 328] on div at bounding box center [773, 311] width 64 height 57
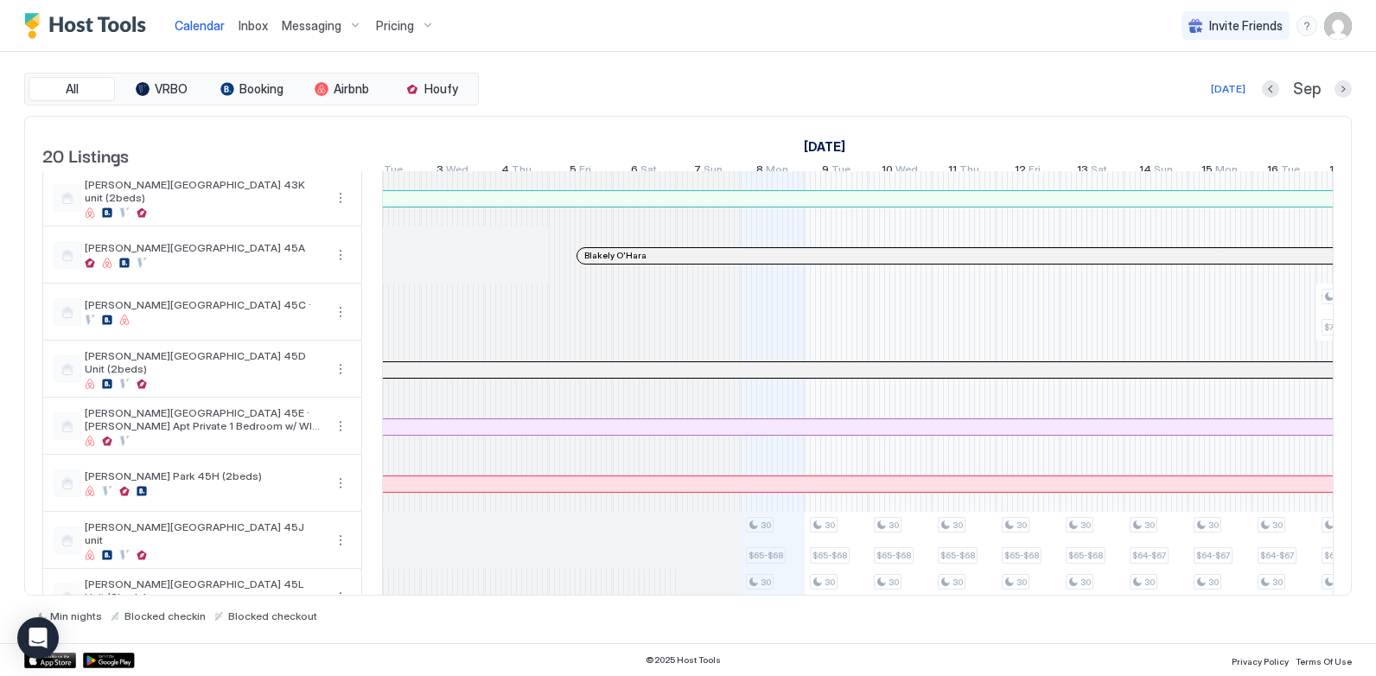
click at [779, 328] on div at bounding box center [773, 311] width 64 height 57
